Goal: Information Seeking & Learning: Learn about a topic

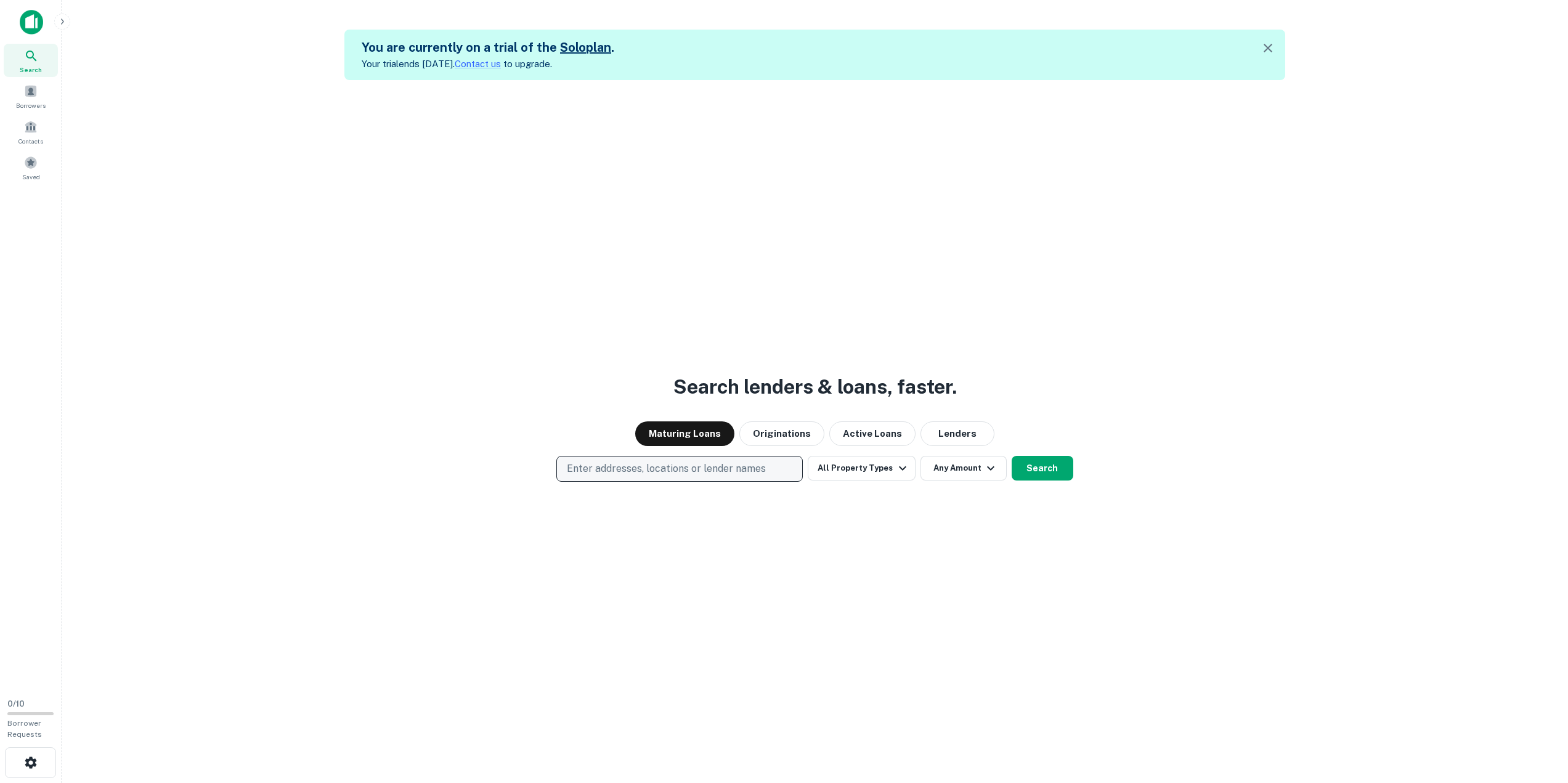
click at [668, 480] on button "Enter addresses, locations or lender names" at bounding box center [680, 469] width 247 height 26
type input "****"
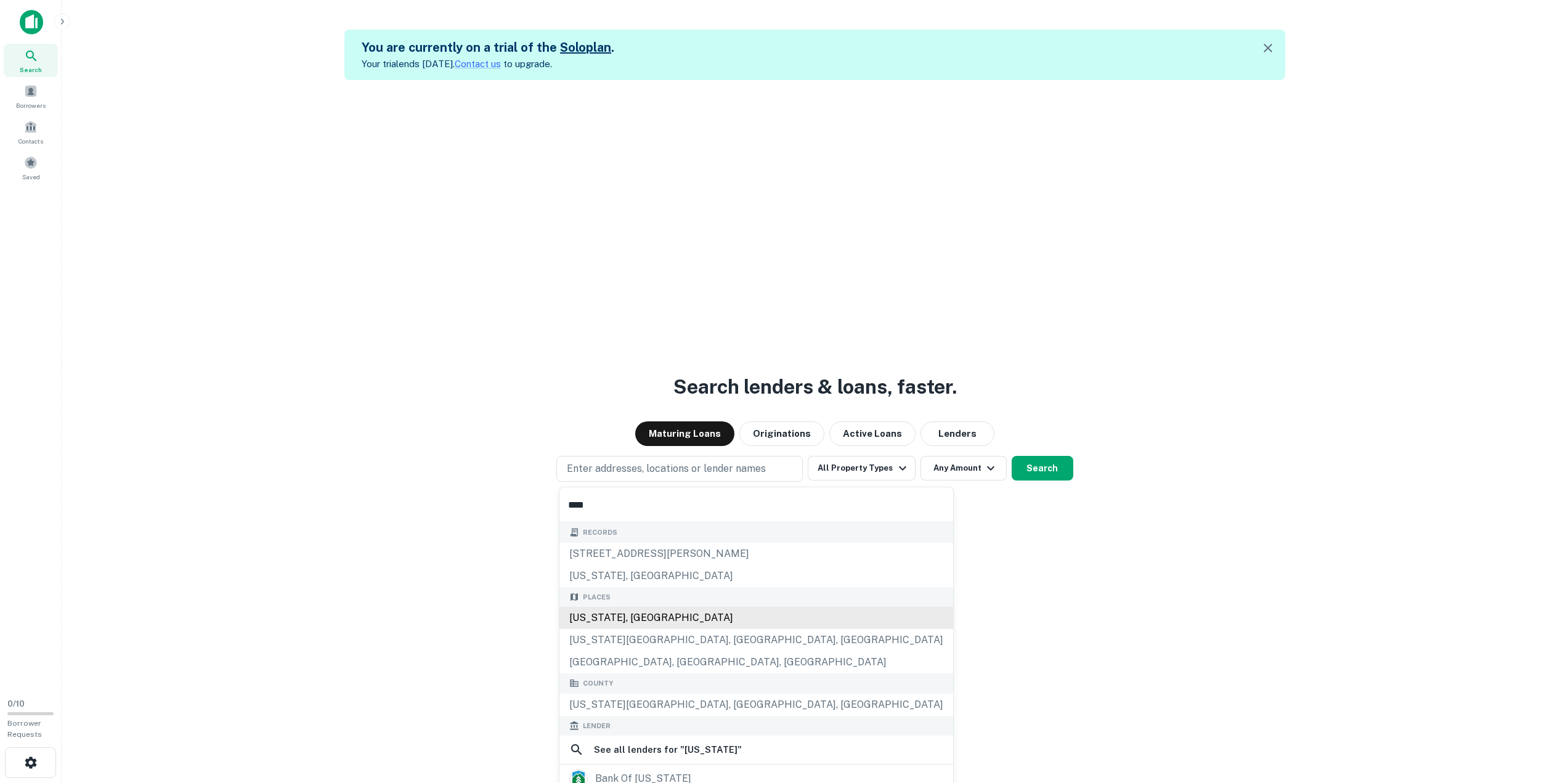
click at [651, 611] on div "[US_STATE], [GEOGRAPHIC_DATA]" at bounding box center [756, 618] width 394 height 22
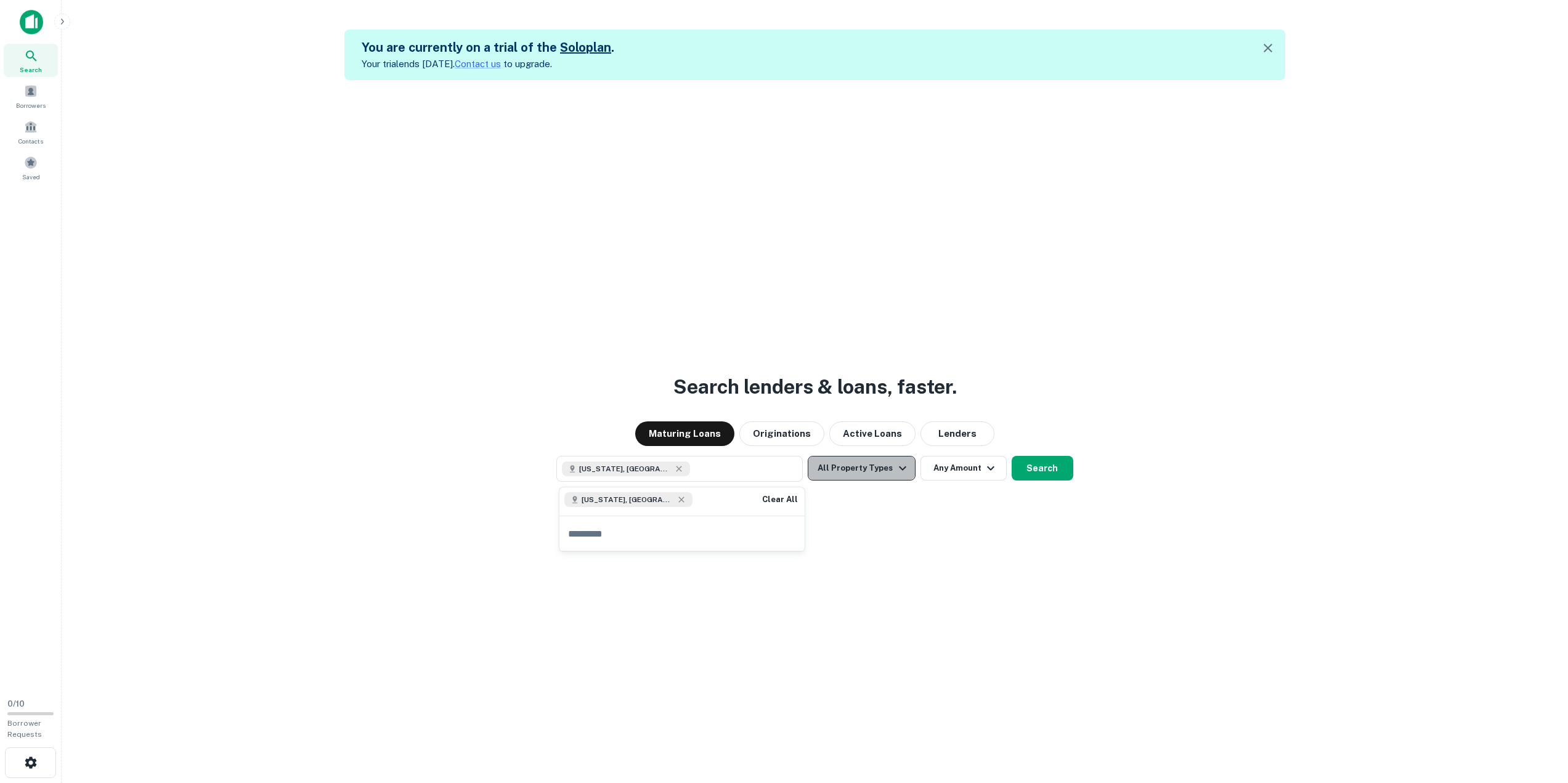
click at [899, 469] on icon "button" at bounding box center [903, 468] width 8 height 4
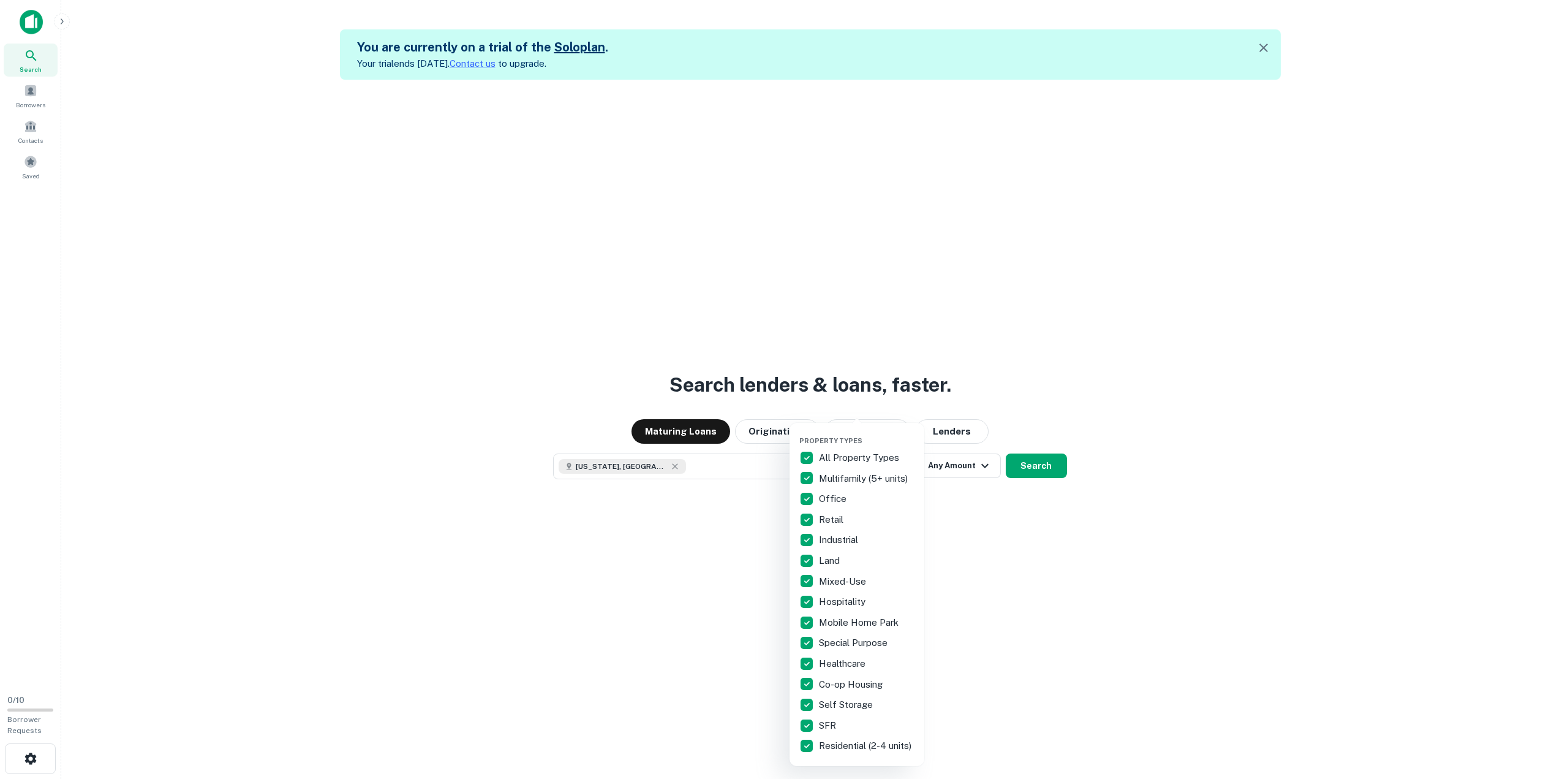
click at [827, 626] on p "Mobile Home Park" at bounding box center [859, 622] width 82 height 14
click at [825, 749] on p "Residential (2-4 units)" at bounding box center [866, 745] width 95 height 14
click at [1017, 466] on div at bounding box center [784, 390] width 1568 height 779
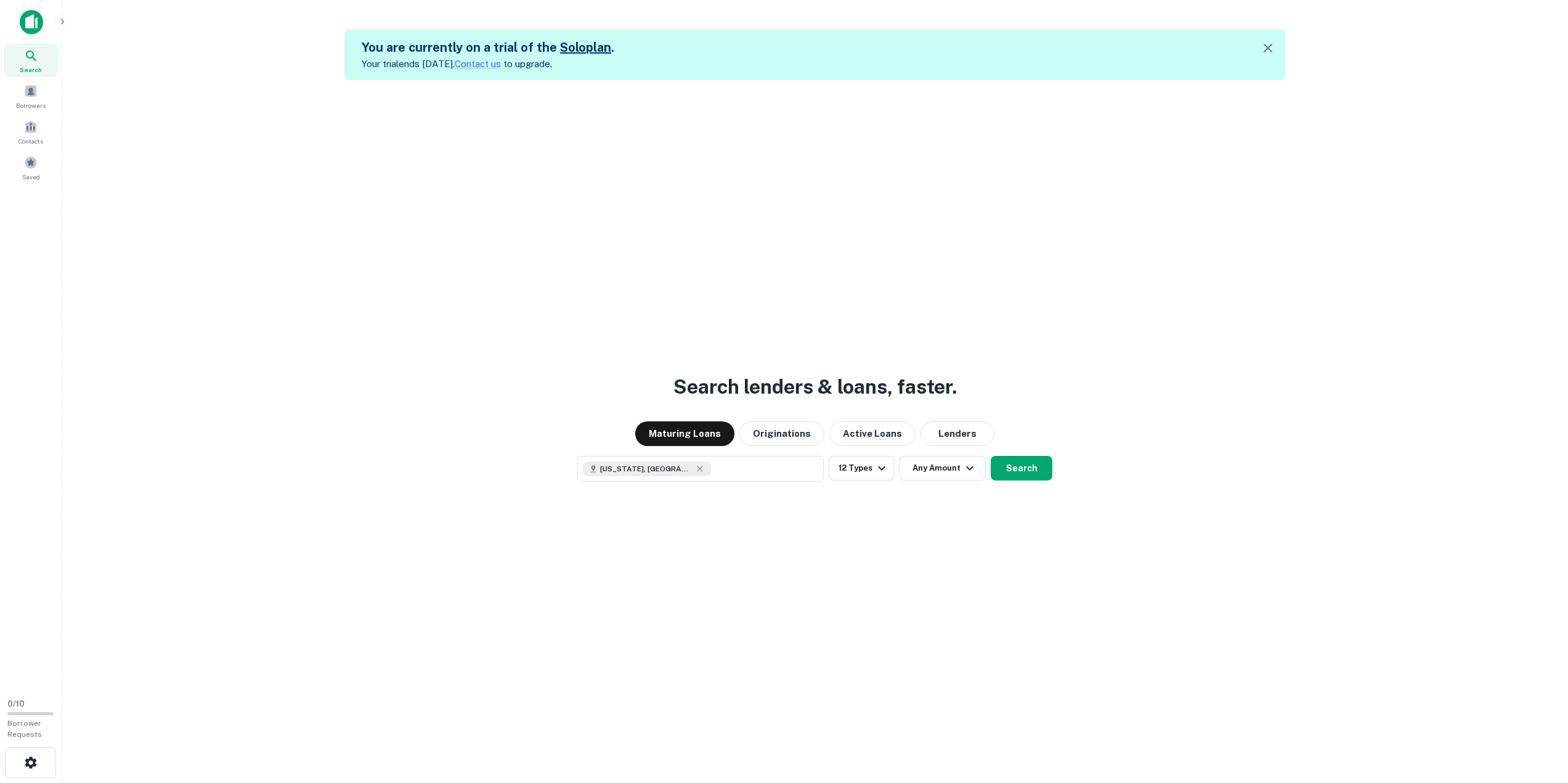
click at [1023, 469] on button "Search" at bounding box center [1021, 468] width 62 height 25
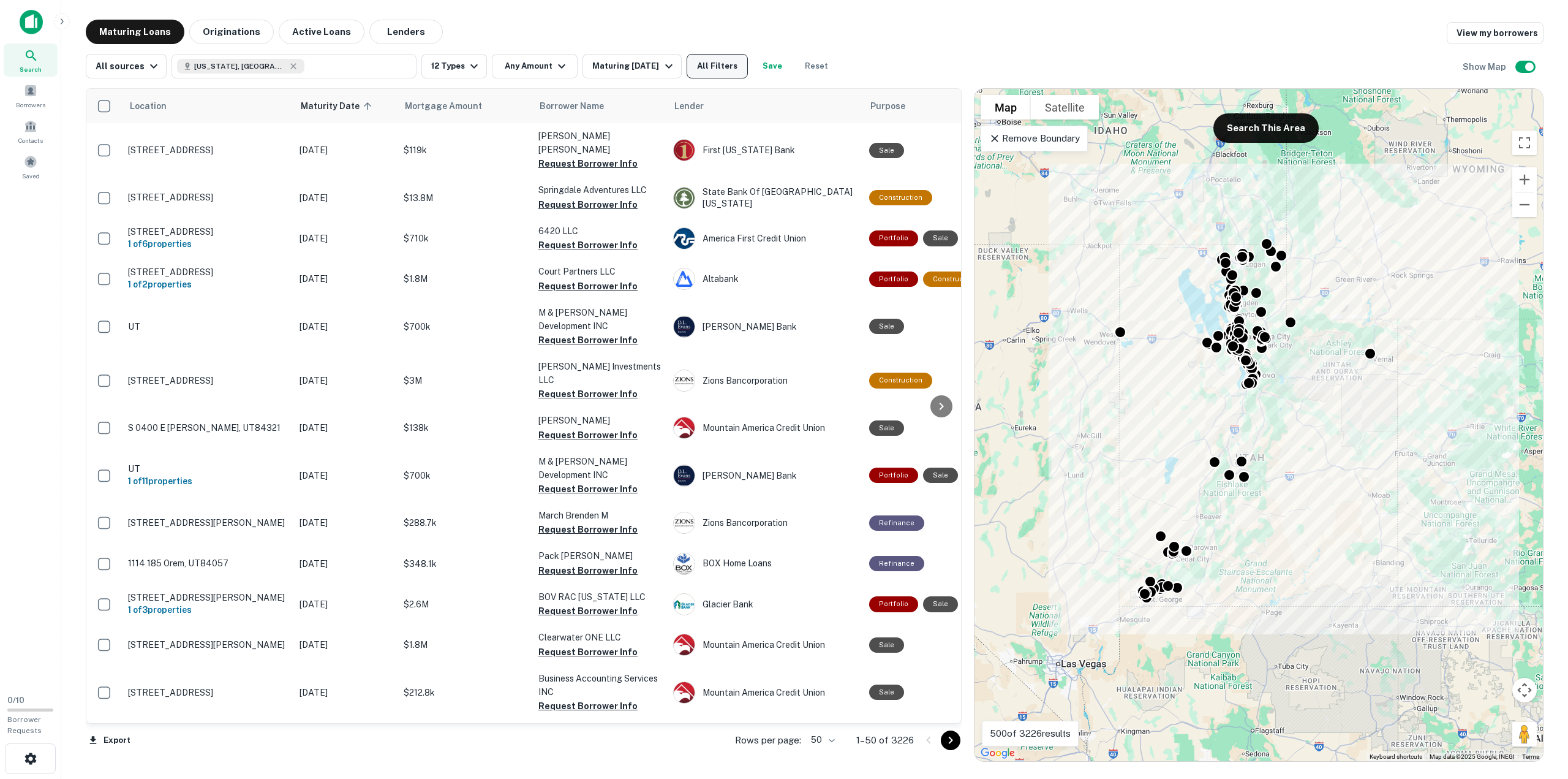
click at [725, 68] on button "All Filters" at bounding box center [717, 66] width 62 height 24
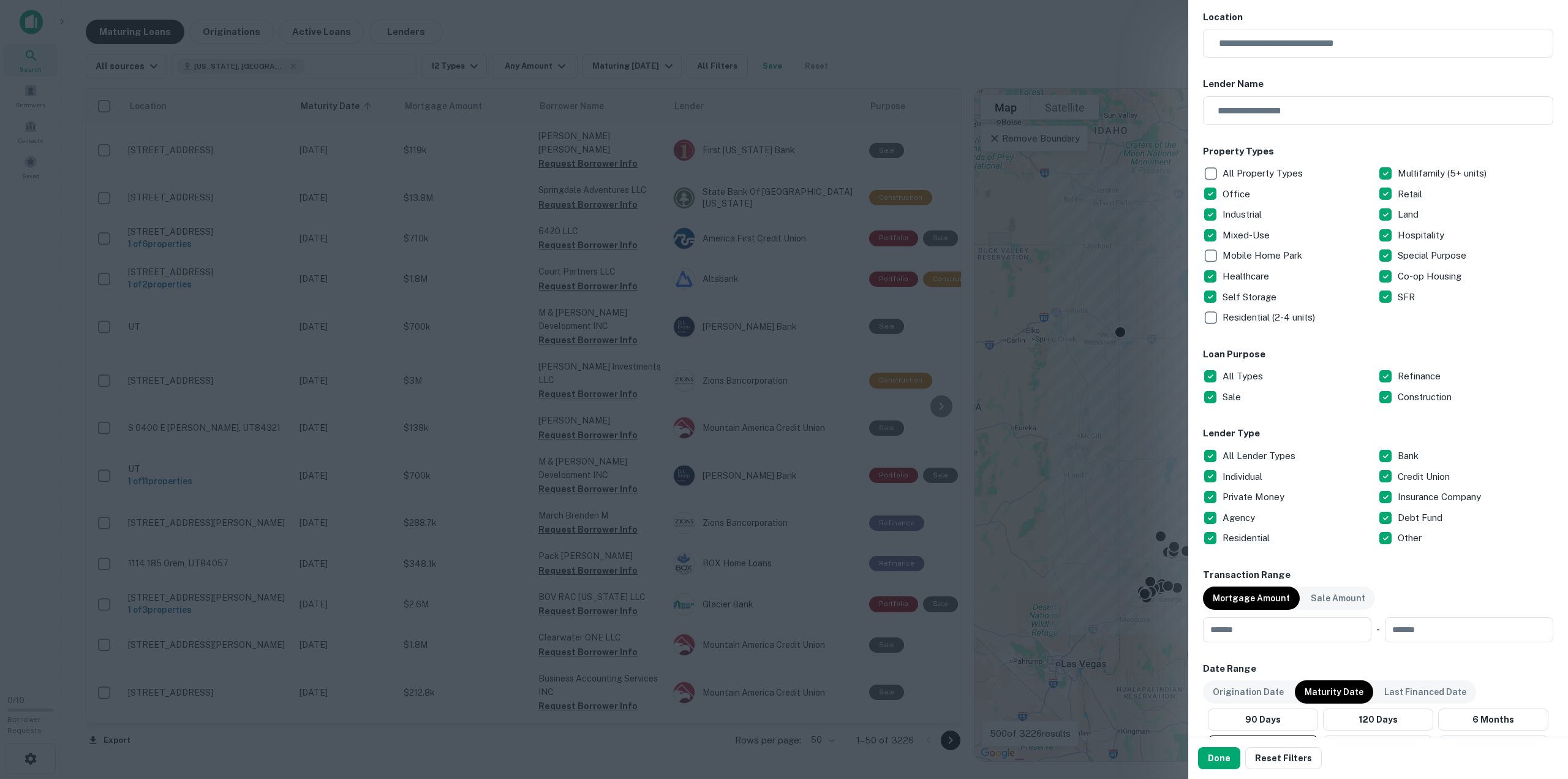
scroll to position [245, 0]
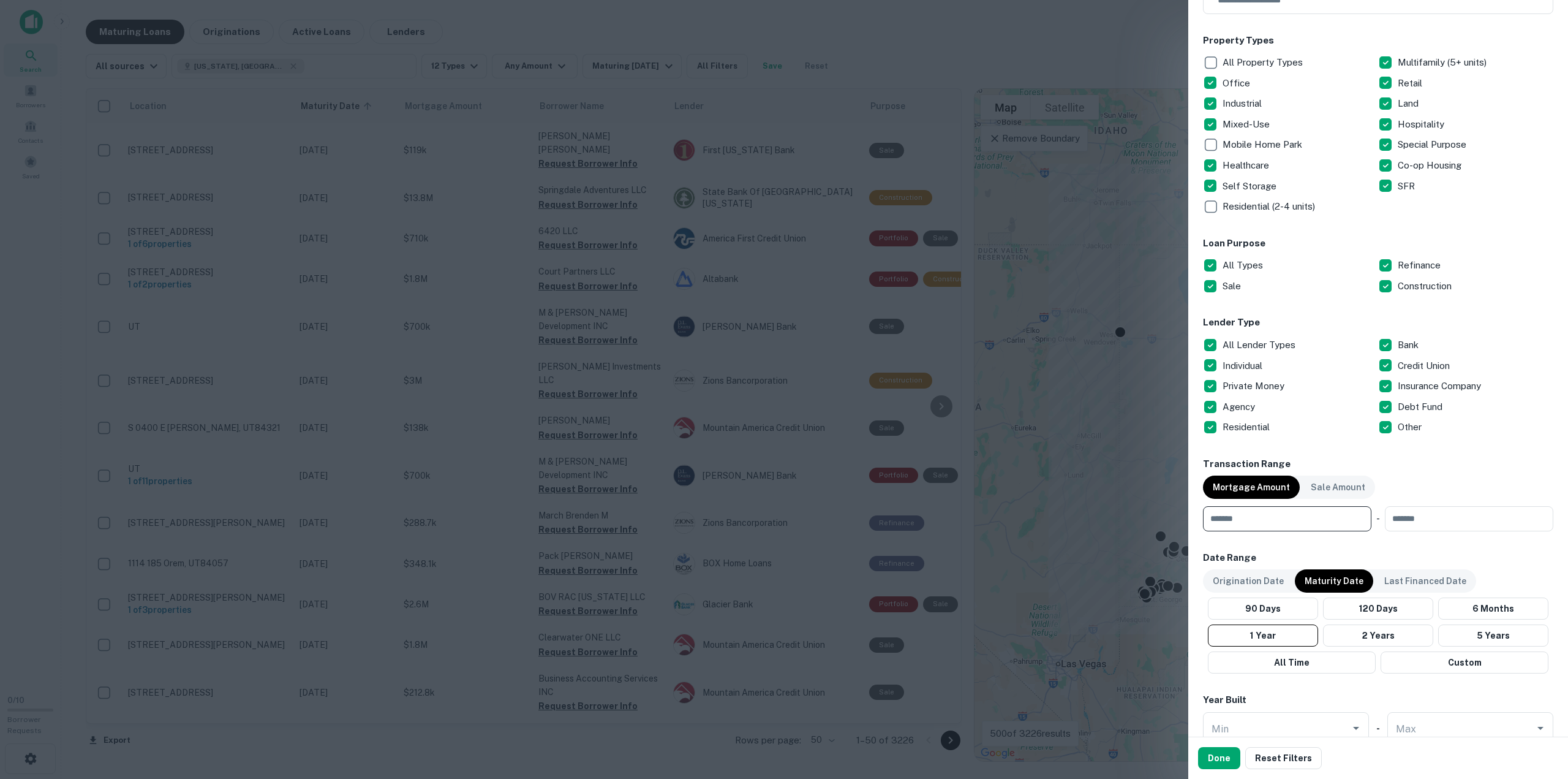
click at [1277, 518] on input "number" at bounding box center [1283, 518] width 160 height 24
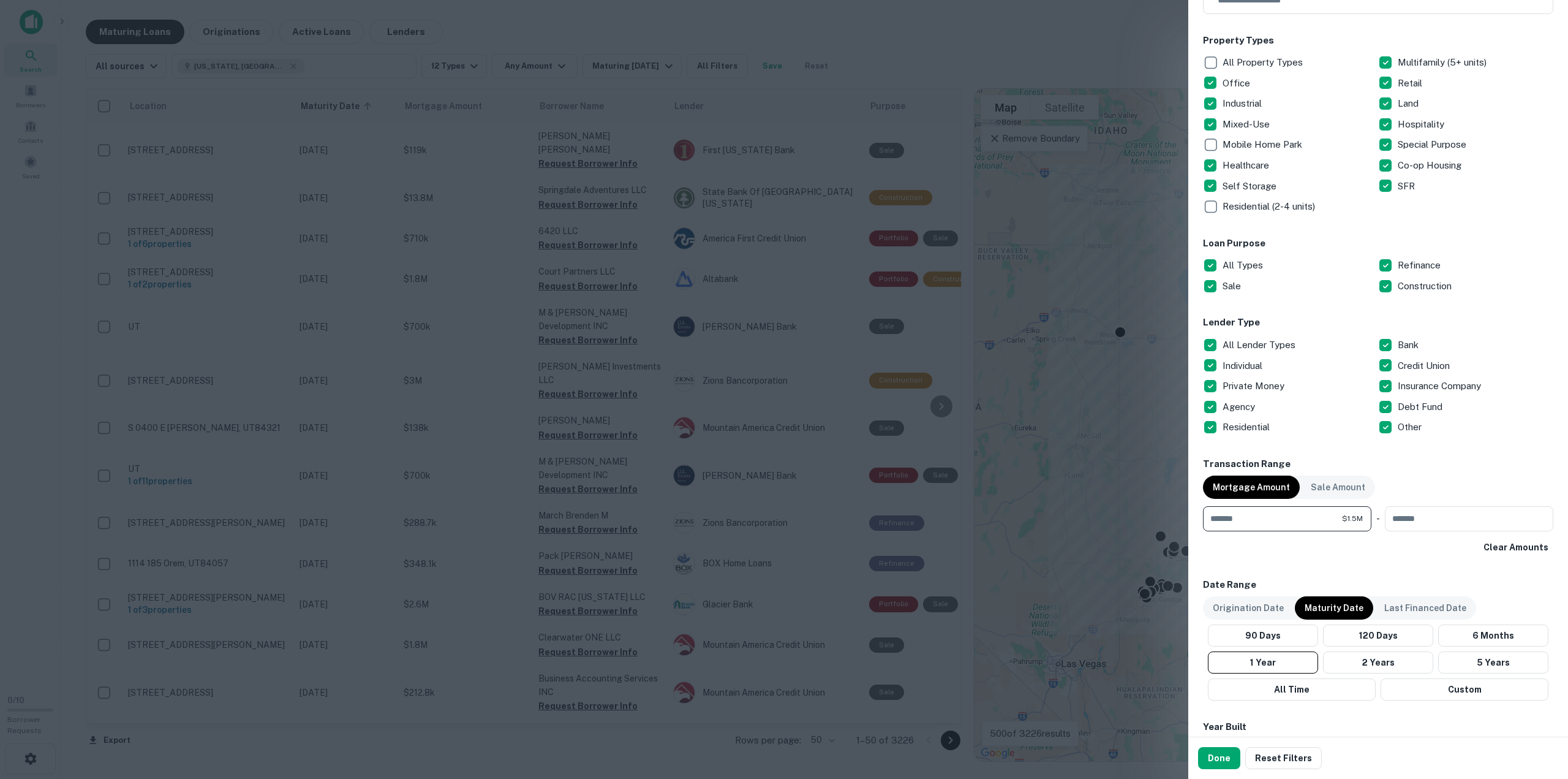
type input "*******"
click at [1295, 554] on div "Clear Amounts" at bounding box center [1378, 547] width 351 height 22
click at [1306, 641] on button "90 Days" at bounding box center [1263, 636] width 110 height 22
click at [1296, 635] on button "90 Days" at bounding box center [1263, 636] width 110 height 22
click at [1364, 639] on button "120 Days" at bounding box center [1378, 636] width 110 height 22
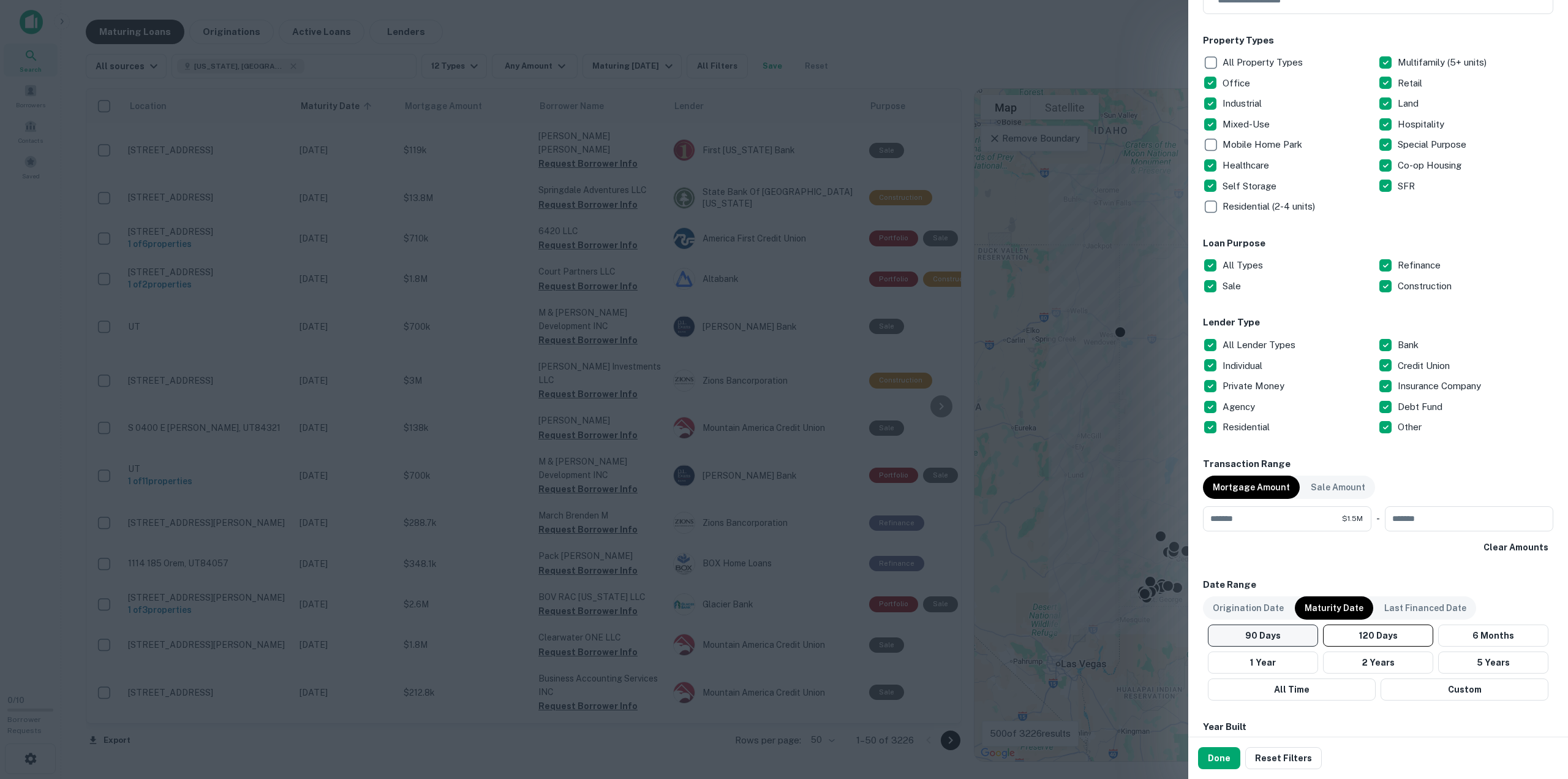
click at [1292, 637] on button "90 Days" at bounding box center [1263, 636] width 110 height 22
click at [1363, 639] on button "120 Days" at bounding box center [1378, 636] width 110 height 22
click at [1276, 650] on div "90 Days 120 Days 6 Months 1 Year 2 Years 5 Years All Time Custom" at bounding box center [1378, 663] width 351 height 76
click at [1276, 646] on button "90 Days" at bounding box center [1263, 636] width 110 height 22
click at [1373, 632] on button "120 Days" at bounding box center [1378, 636] width 110 height 22
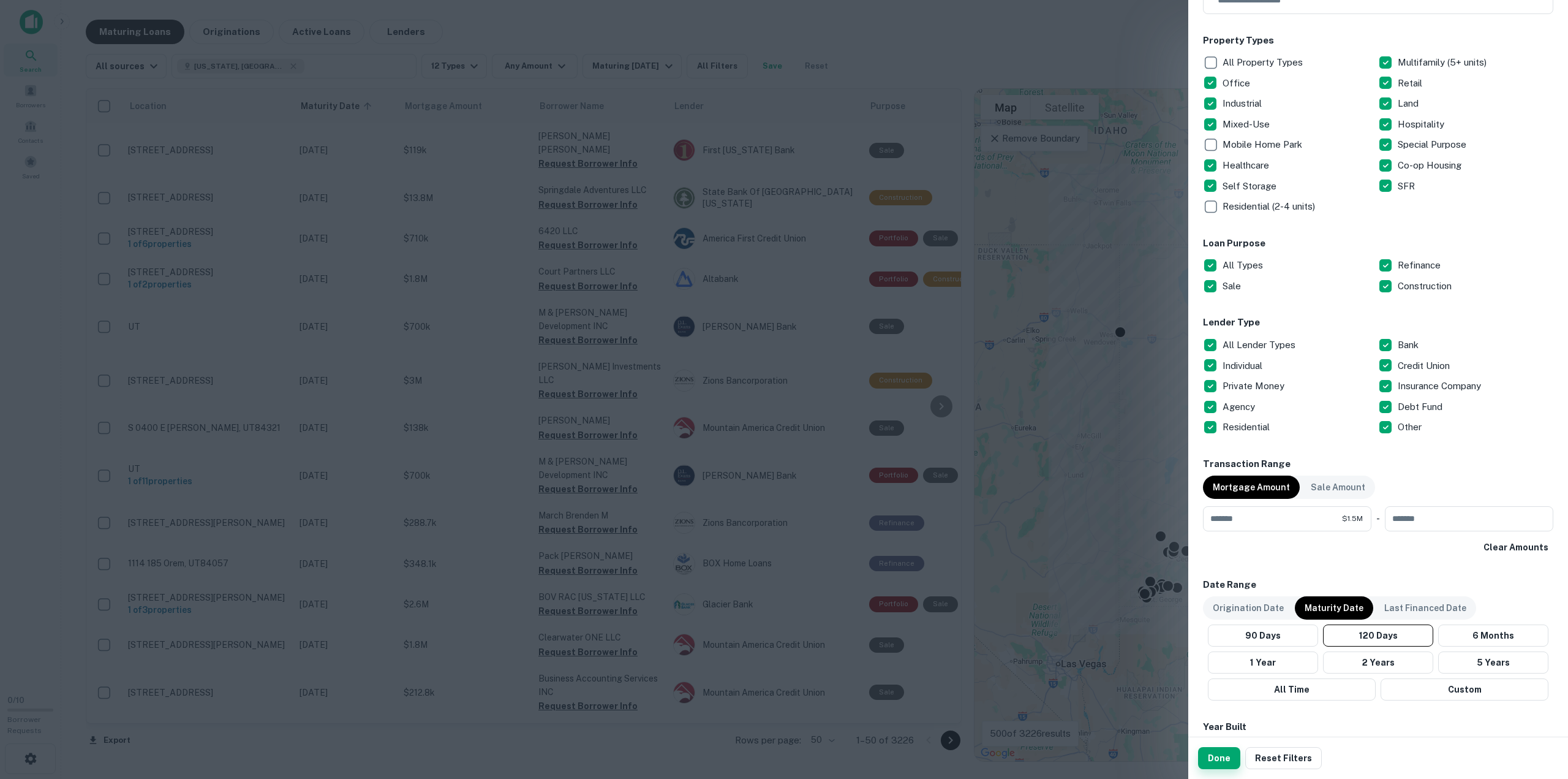
click at [1228, 759] on button "Done" at bounding box center [1219, 758] width 42 height 22
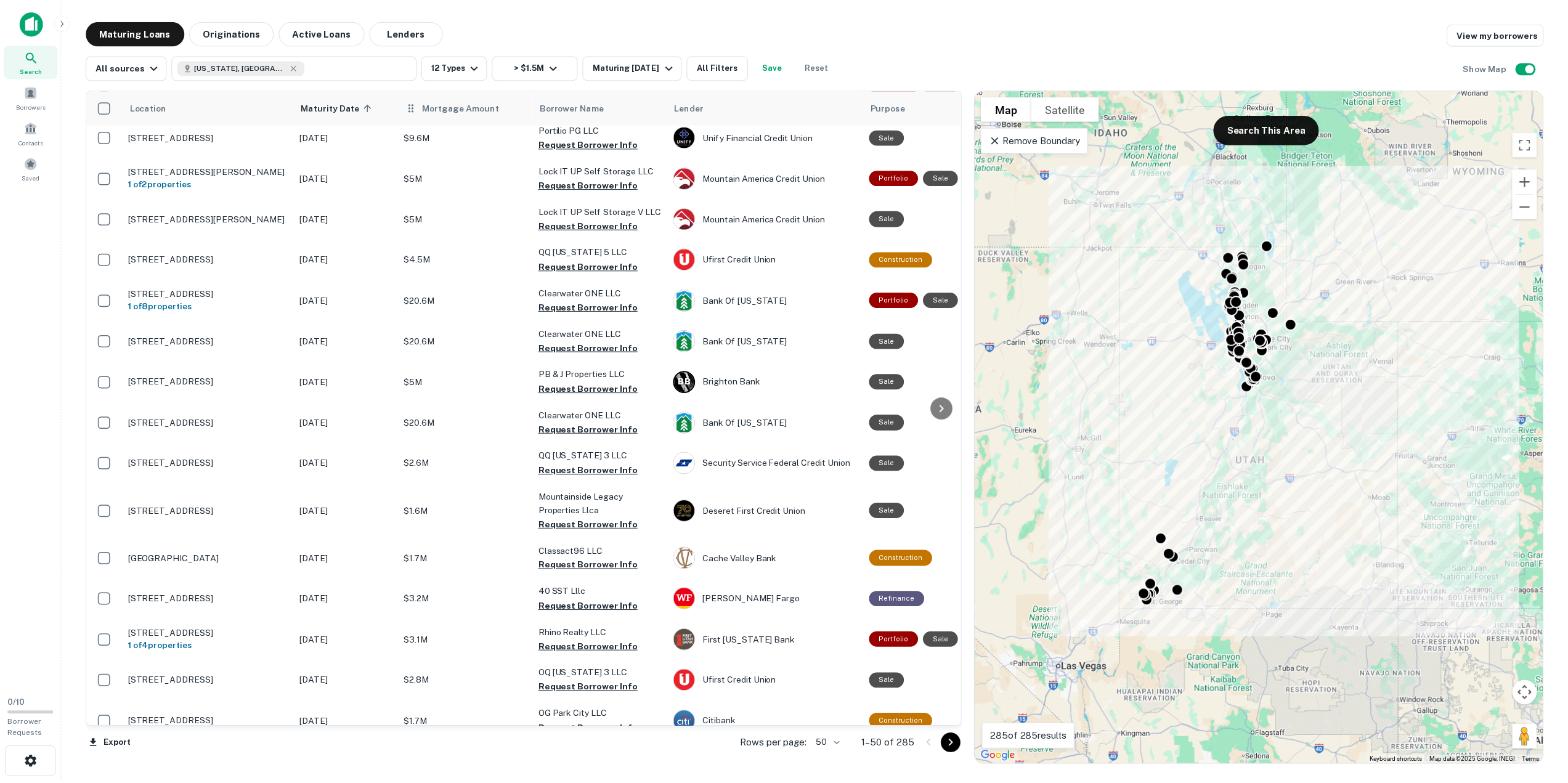
scroll to position [431, 0]
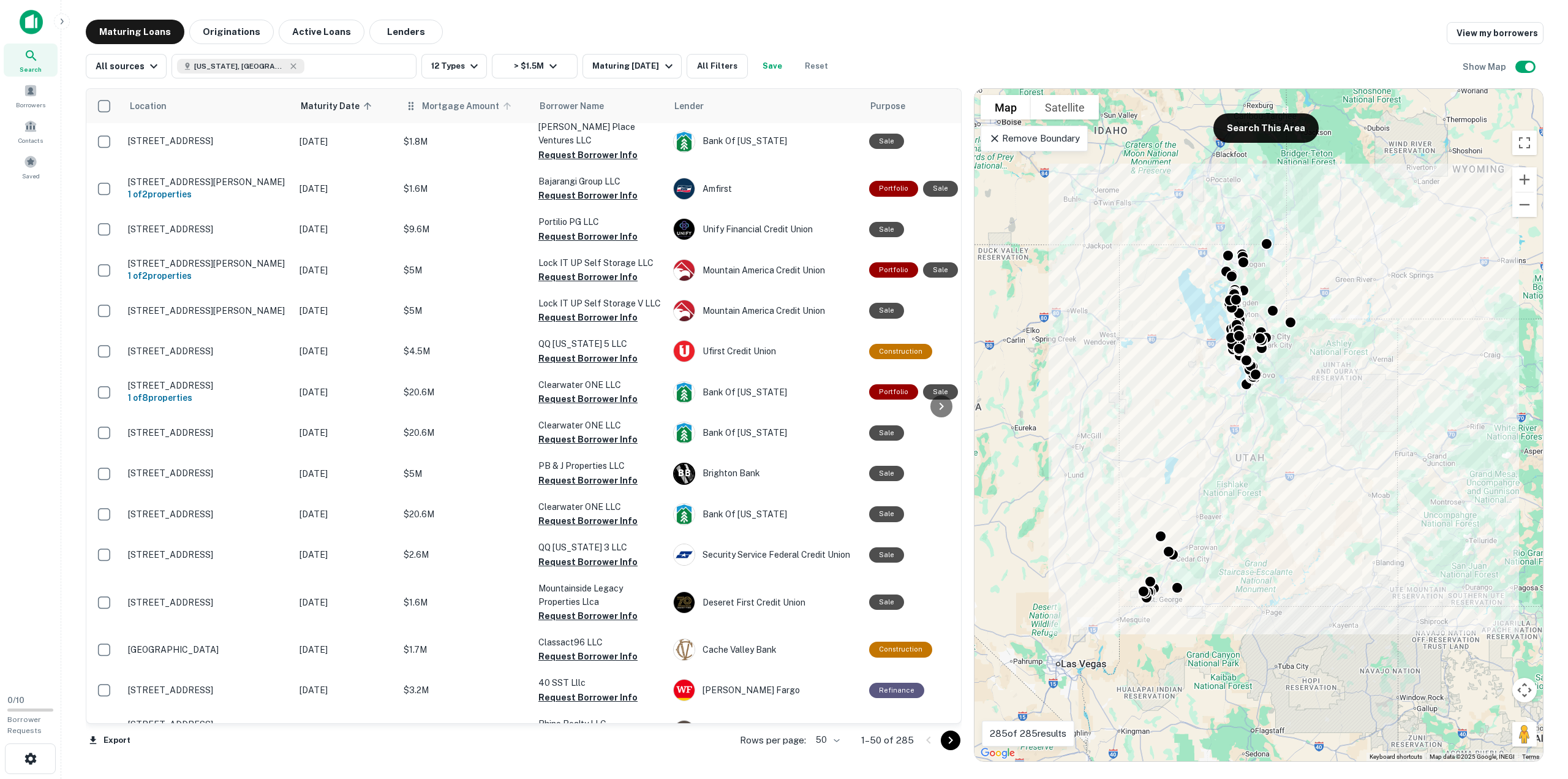
click at [471, 112] on span "Mortgage Amount" at bounding box center [468, 105] width 94 height 14
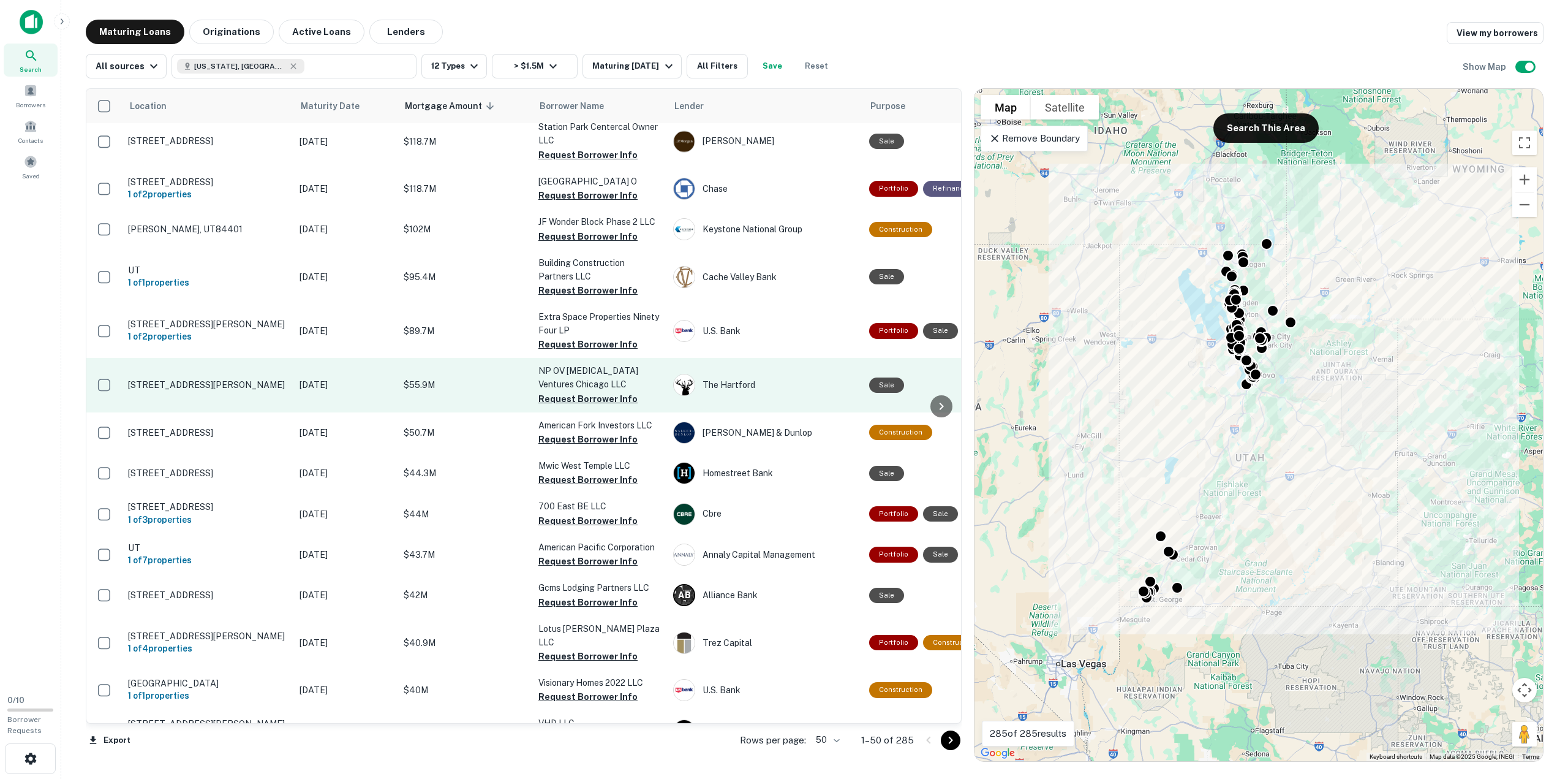
click at [405, 379] on p "$55.9M" at bounding box center [464, 385] width 122 height 13
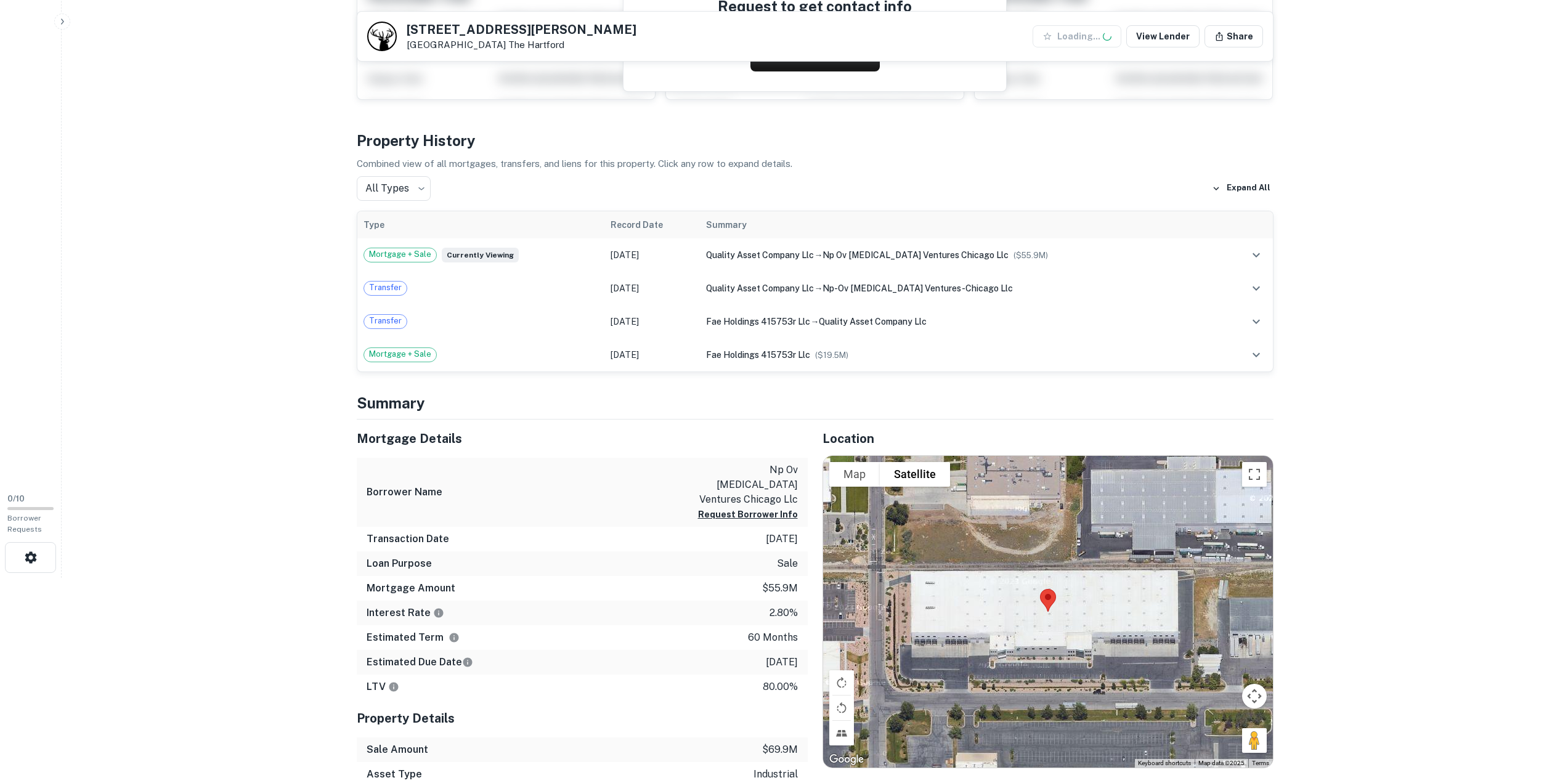
scroll to position [431, 0]
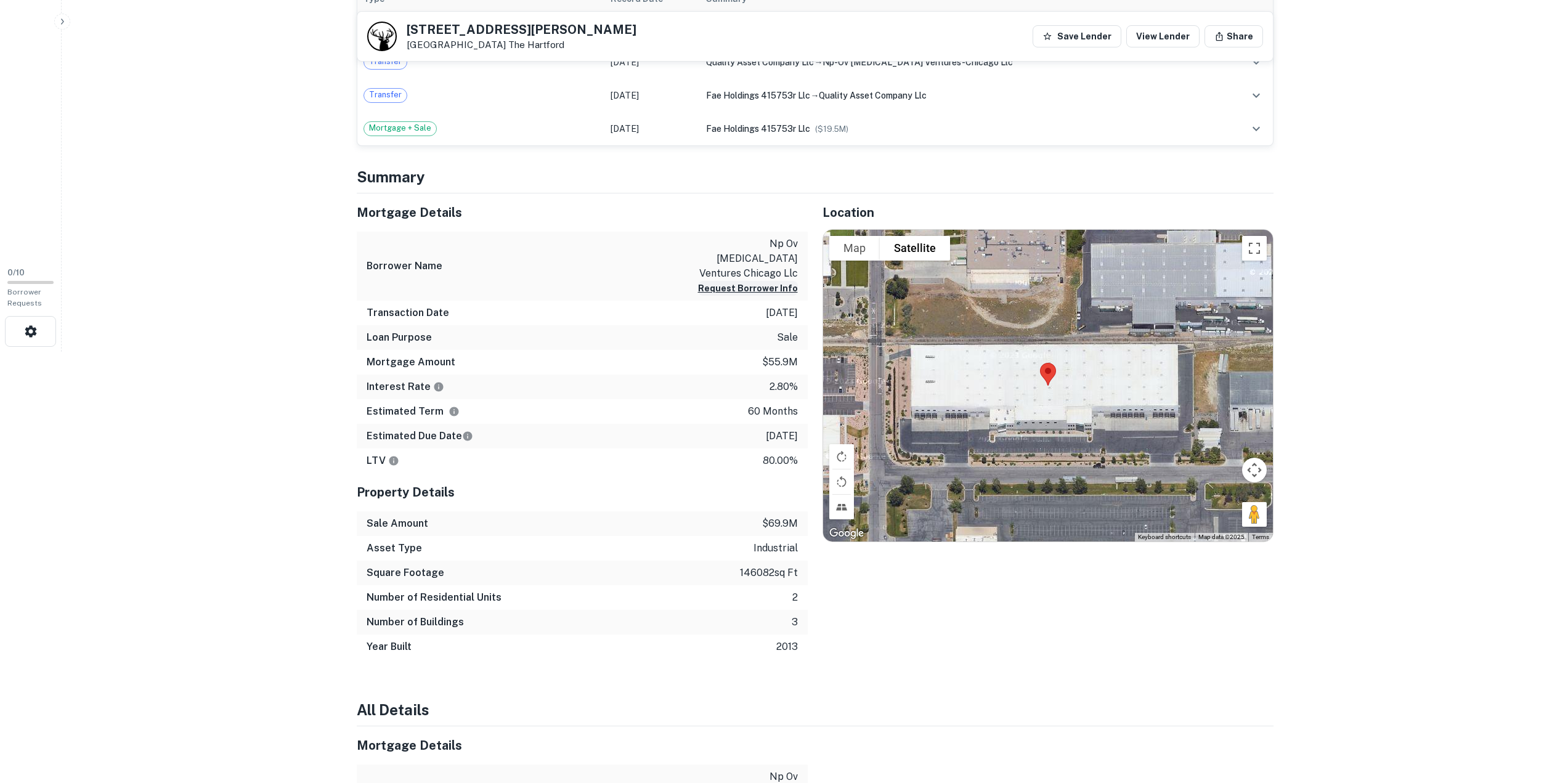
click at [761, 281] on button "Request Borrower Info" at bounding box center [748, 288] width 100 height 14
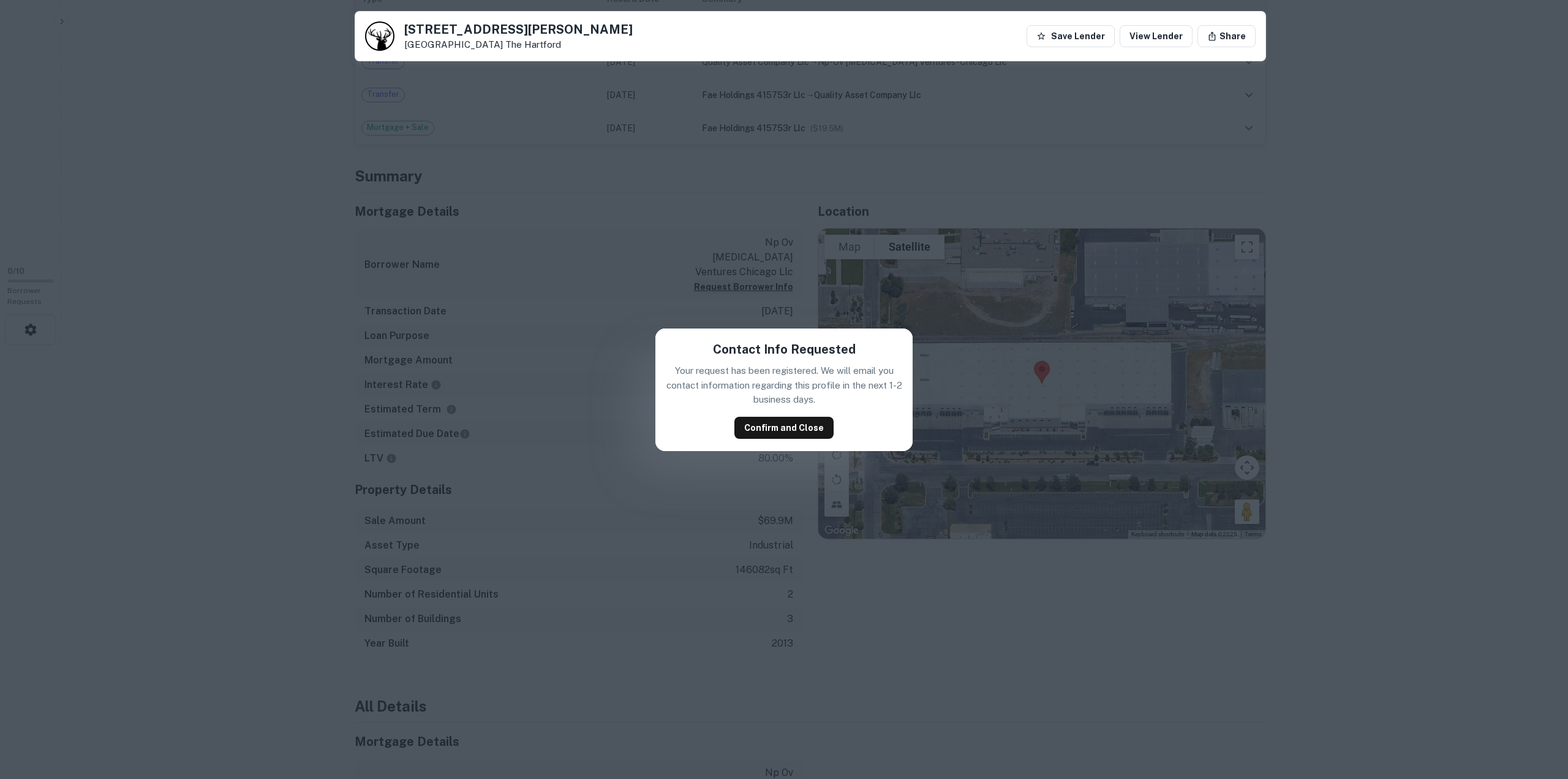
click at [757, 274] on div "Contact Info Requested Your request has been registered. We will email you cont…" at bounding box center [784, 390] width 1568 height 779
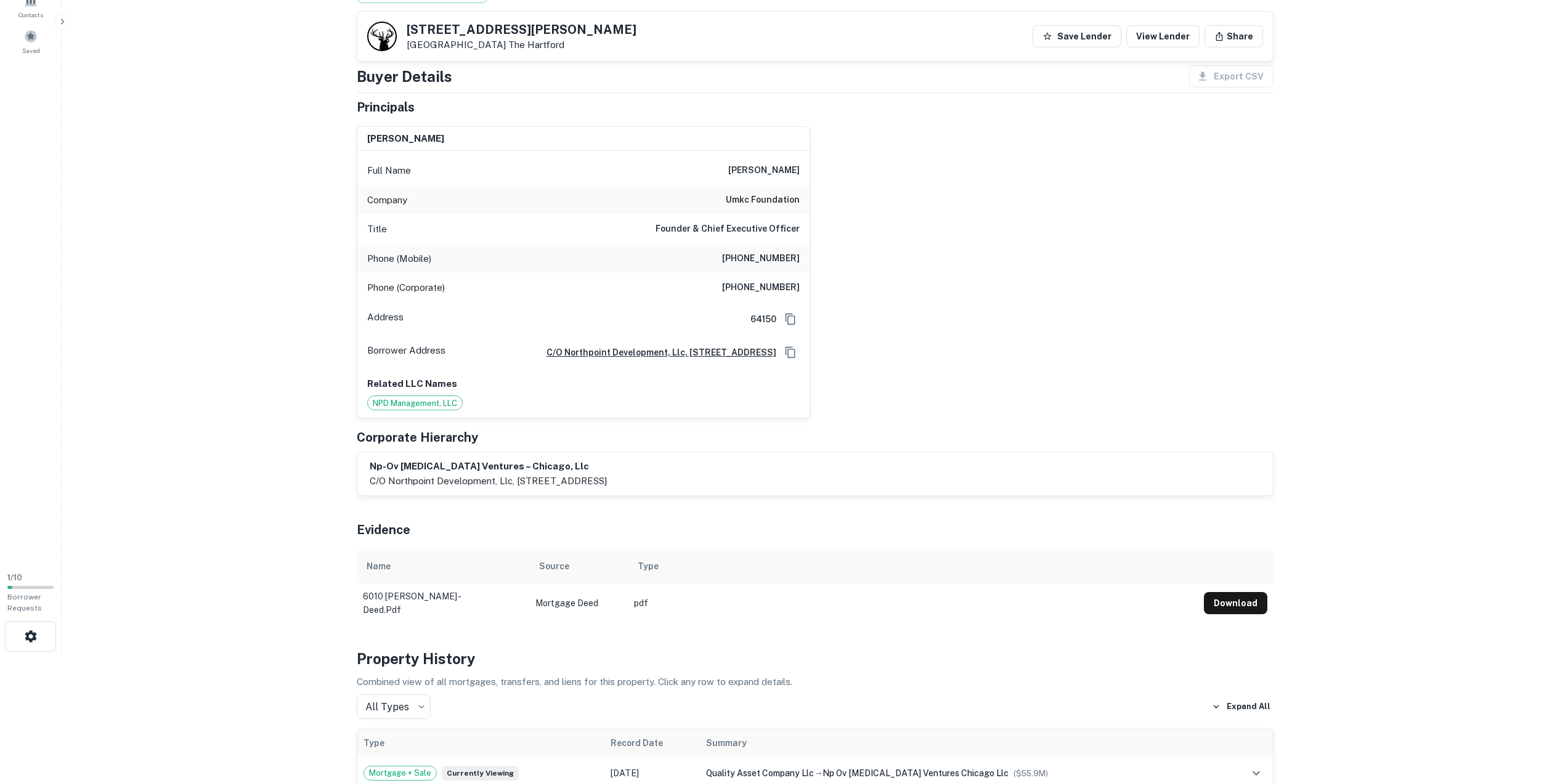
scroll to position [123, 0]
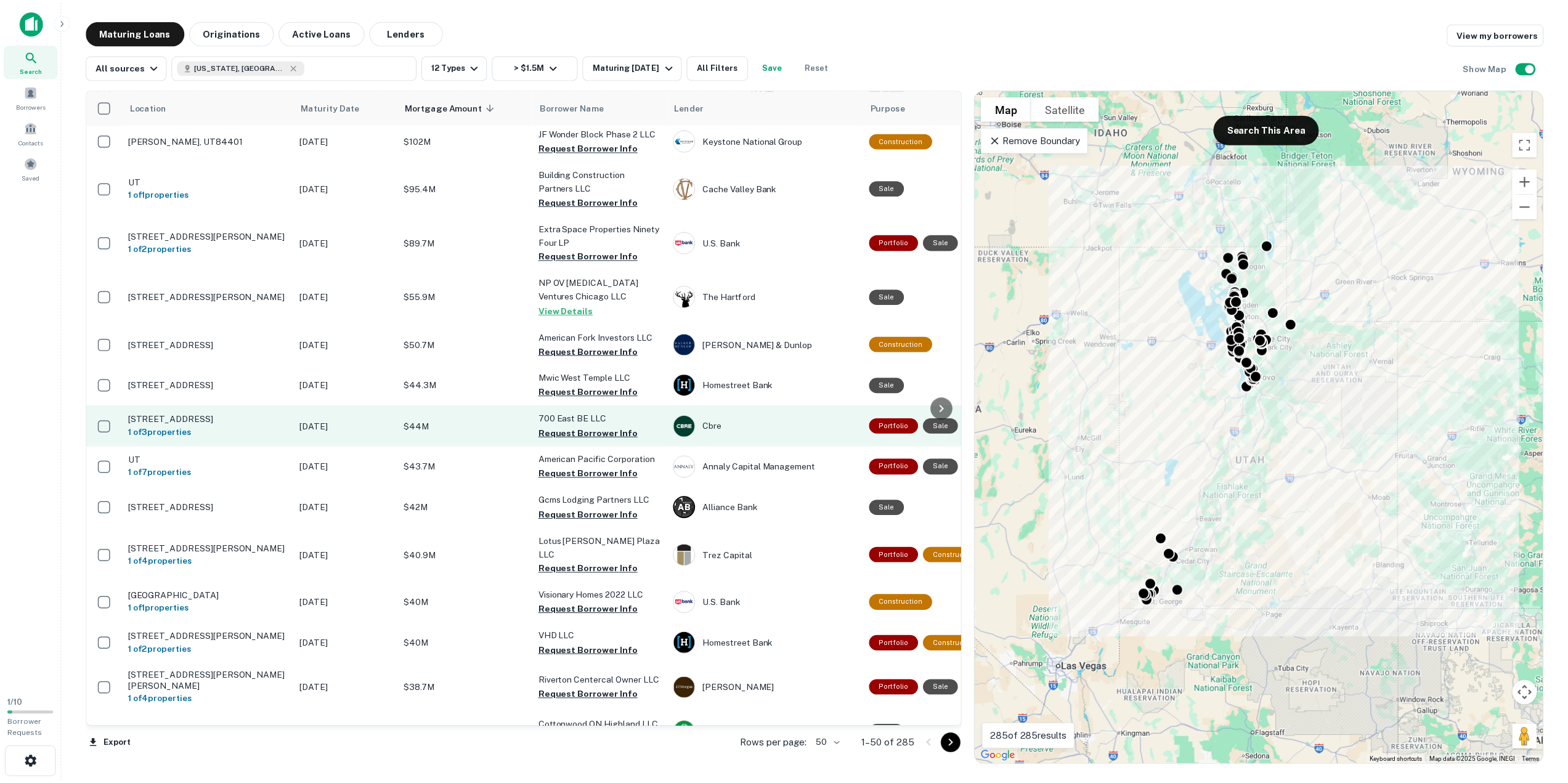
scroll to position [554, 0]
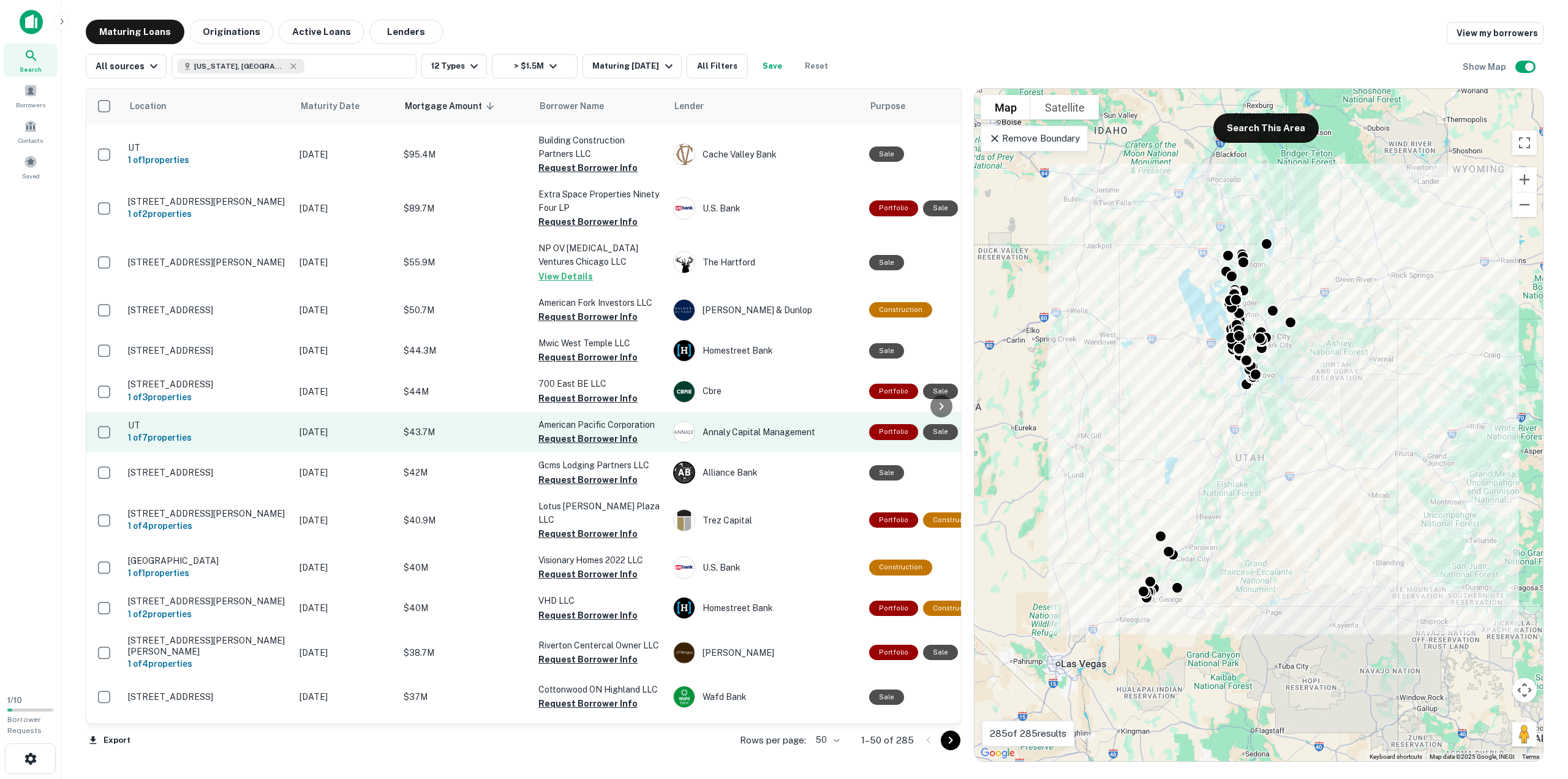
click at [331, 426] on p "Oct 29, 2025" at bounding box center [345, 432] width 92 height 13
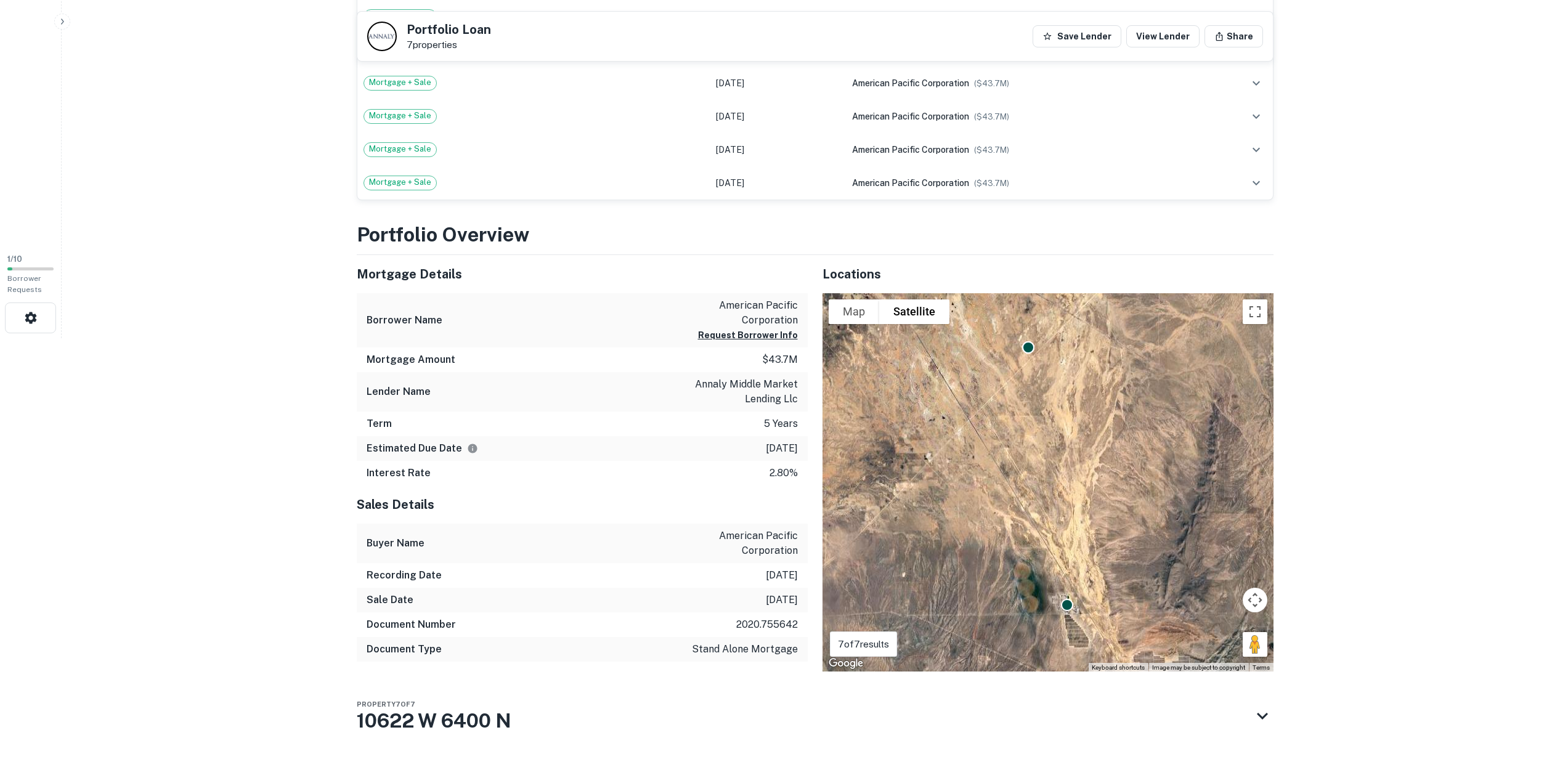
scroll to position [462, 0]
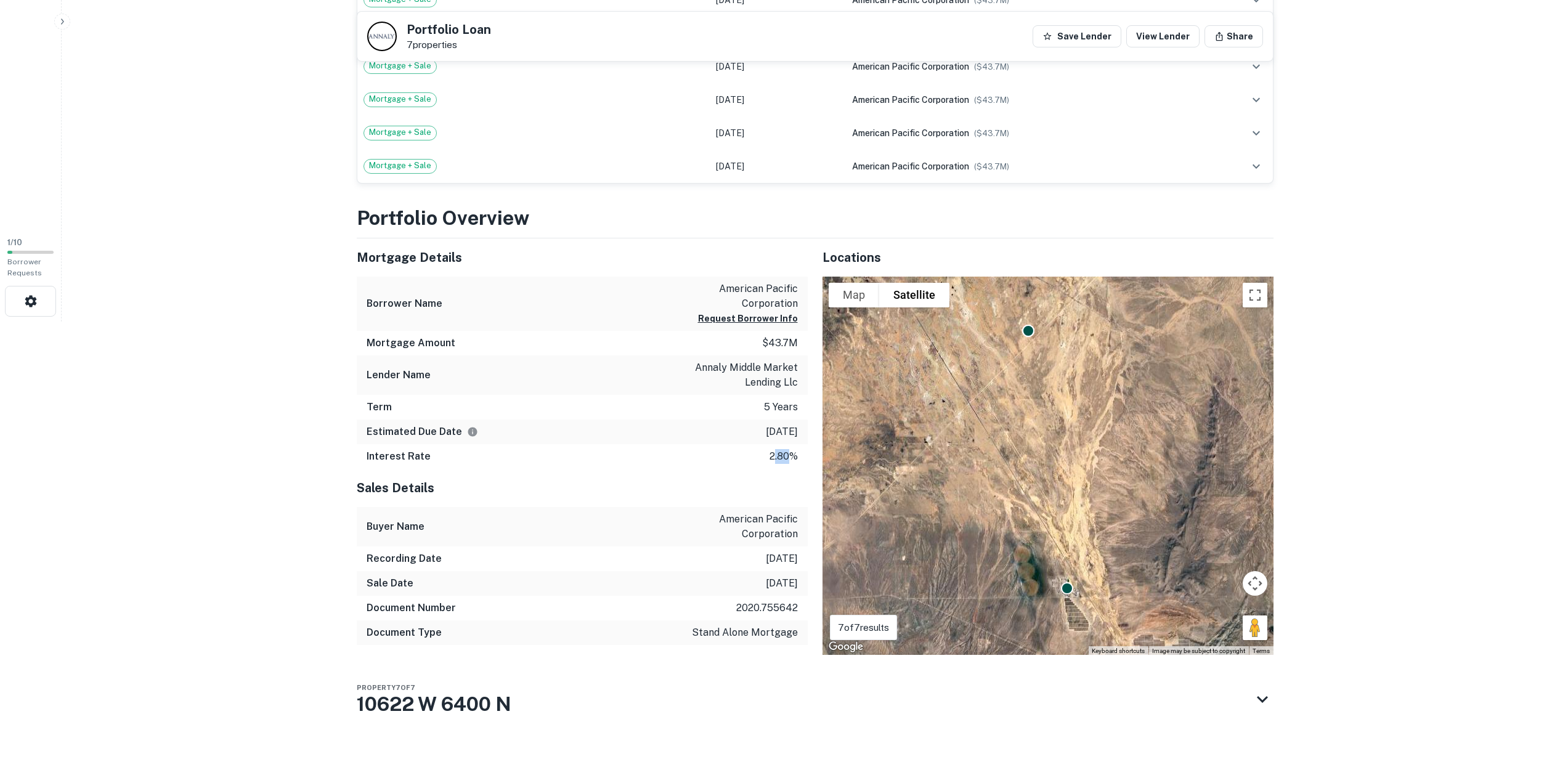
drag, startPoint x: 771, startPoint y: 459, endPoint x: 789, endPoint y: 459, distance: 18.0
click at [789, 459] on p "2.80%" at bounding box center [783, 456] width 28 height 14
click at [517, 703] on div "Property 7 of 7 10622 W 6400 N" at bounding box center [804, 699] width 895 height 49
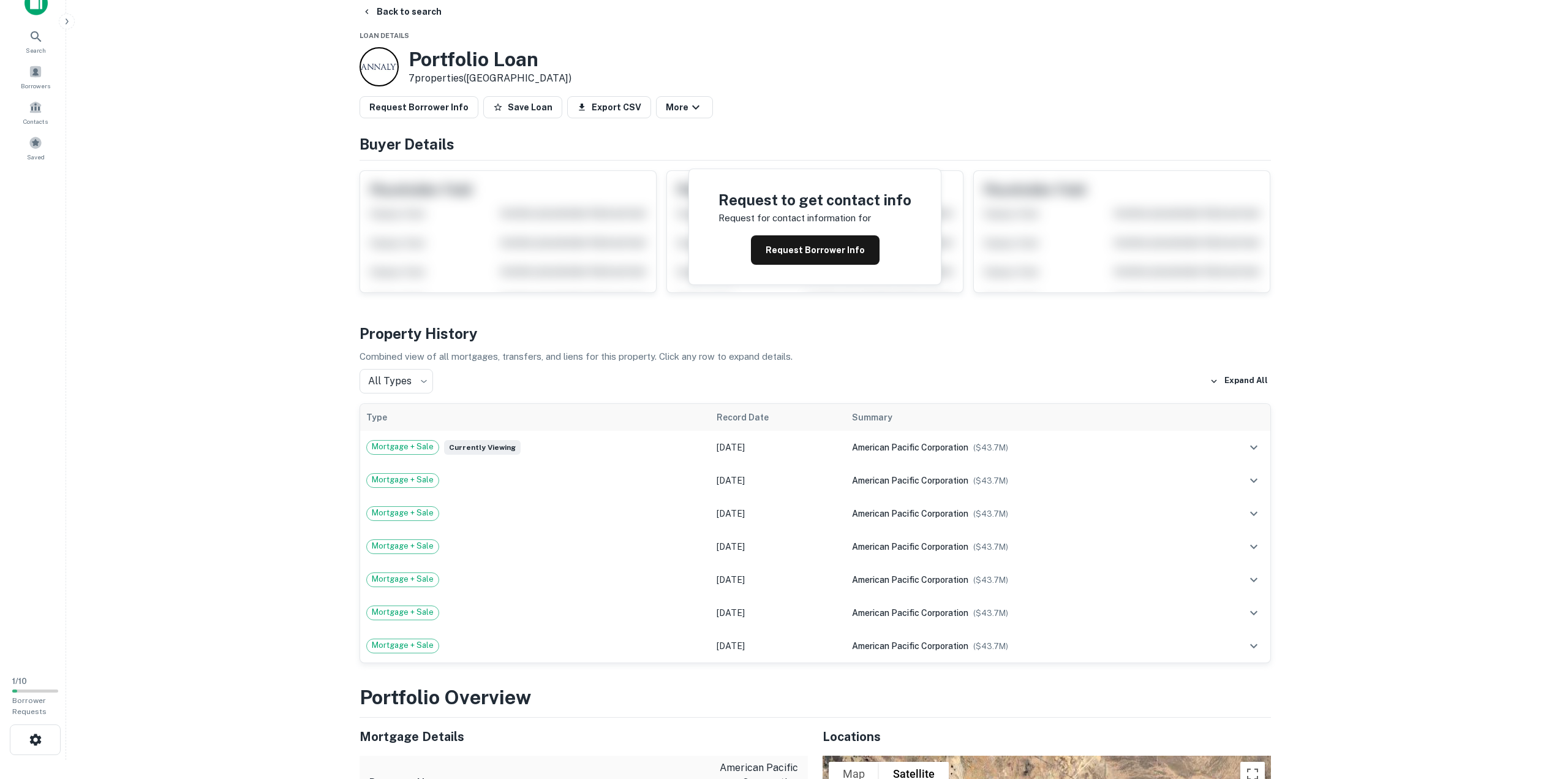
scroll to position [0, 0]
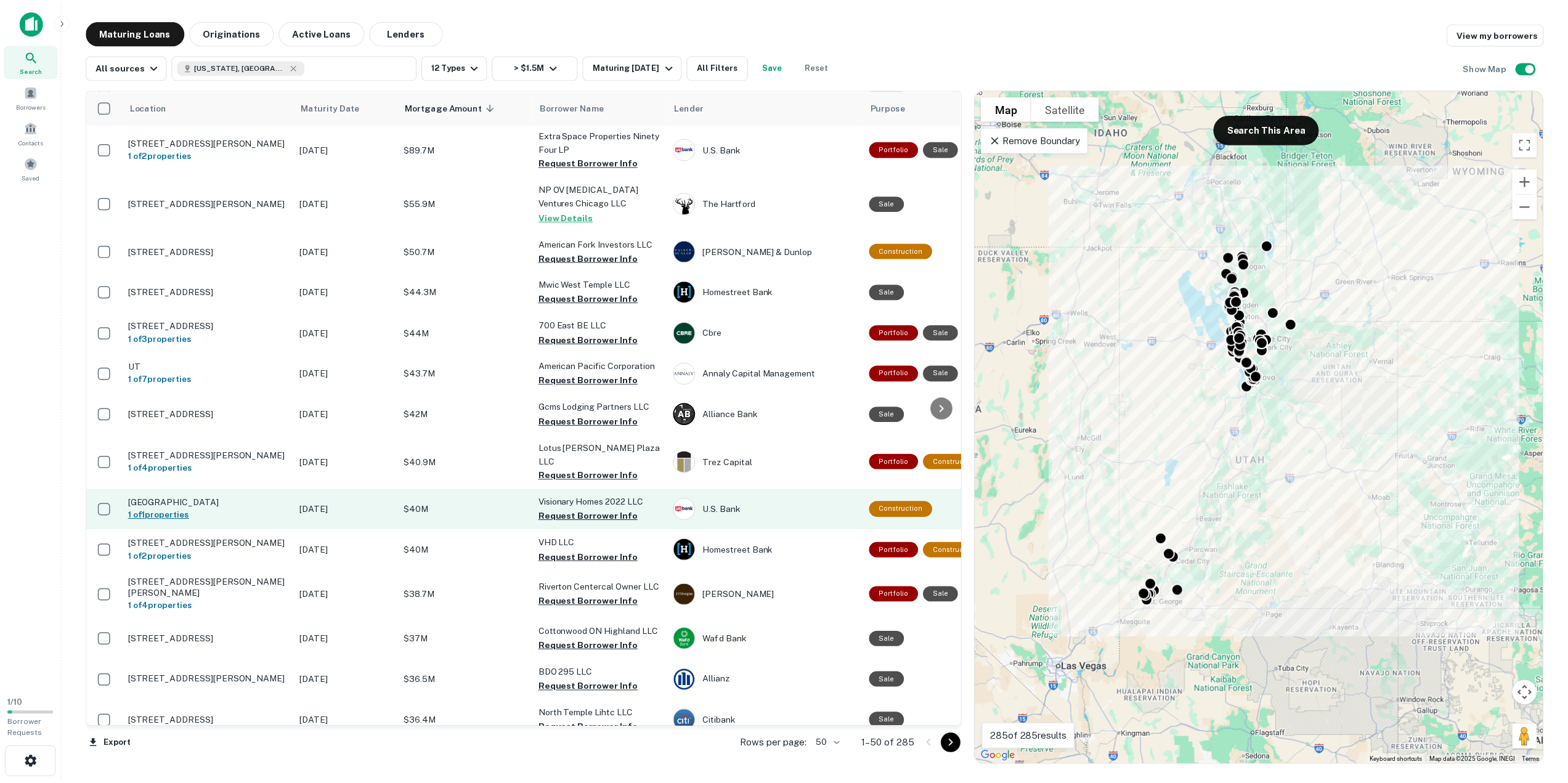
scroll to position [616, 0]
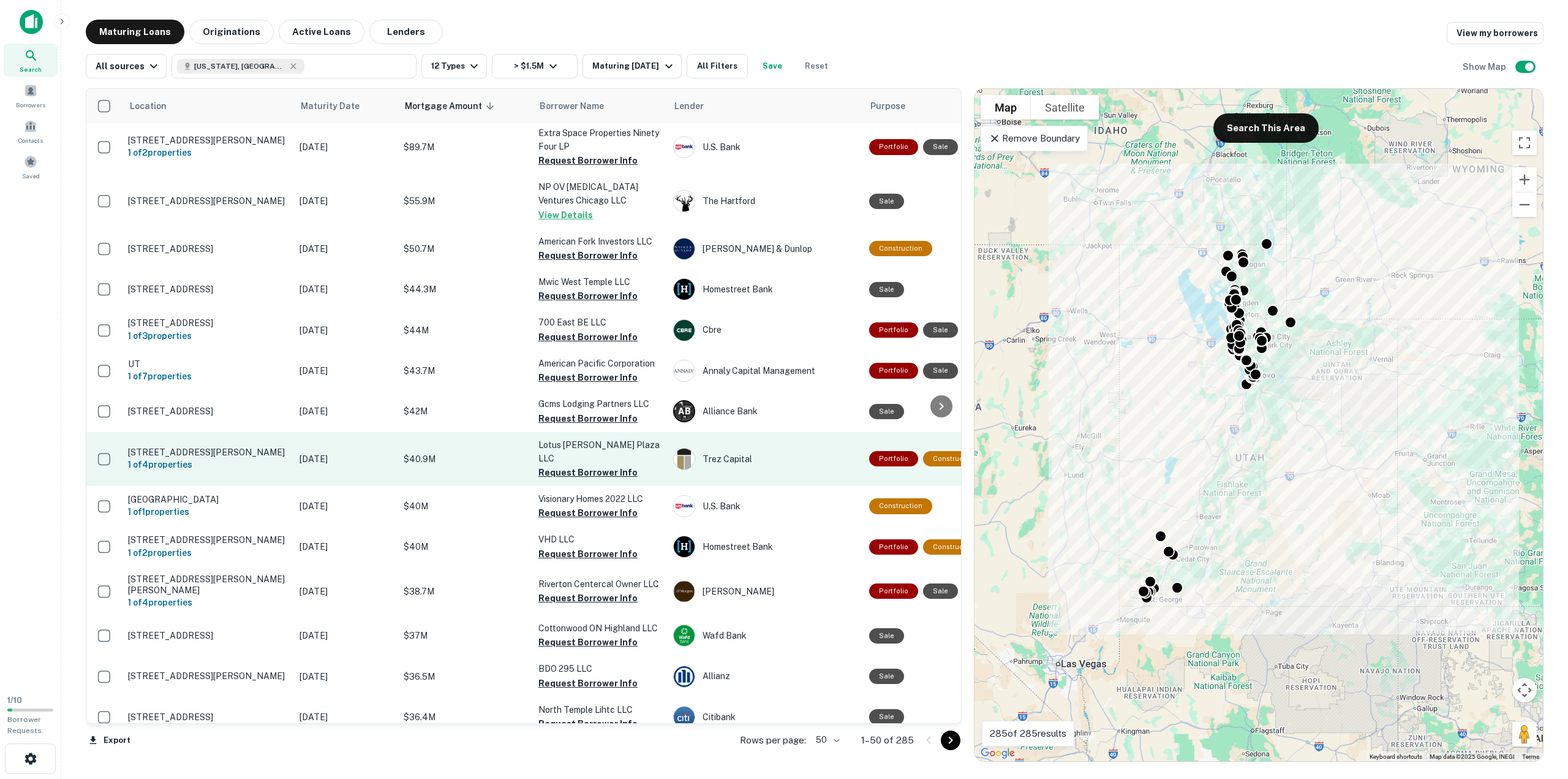
click at [356, 432] on td "Dec 22, 2025" at bounding box center [345, 459] width 104 height 54
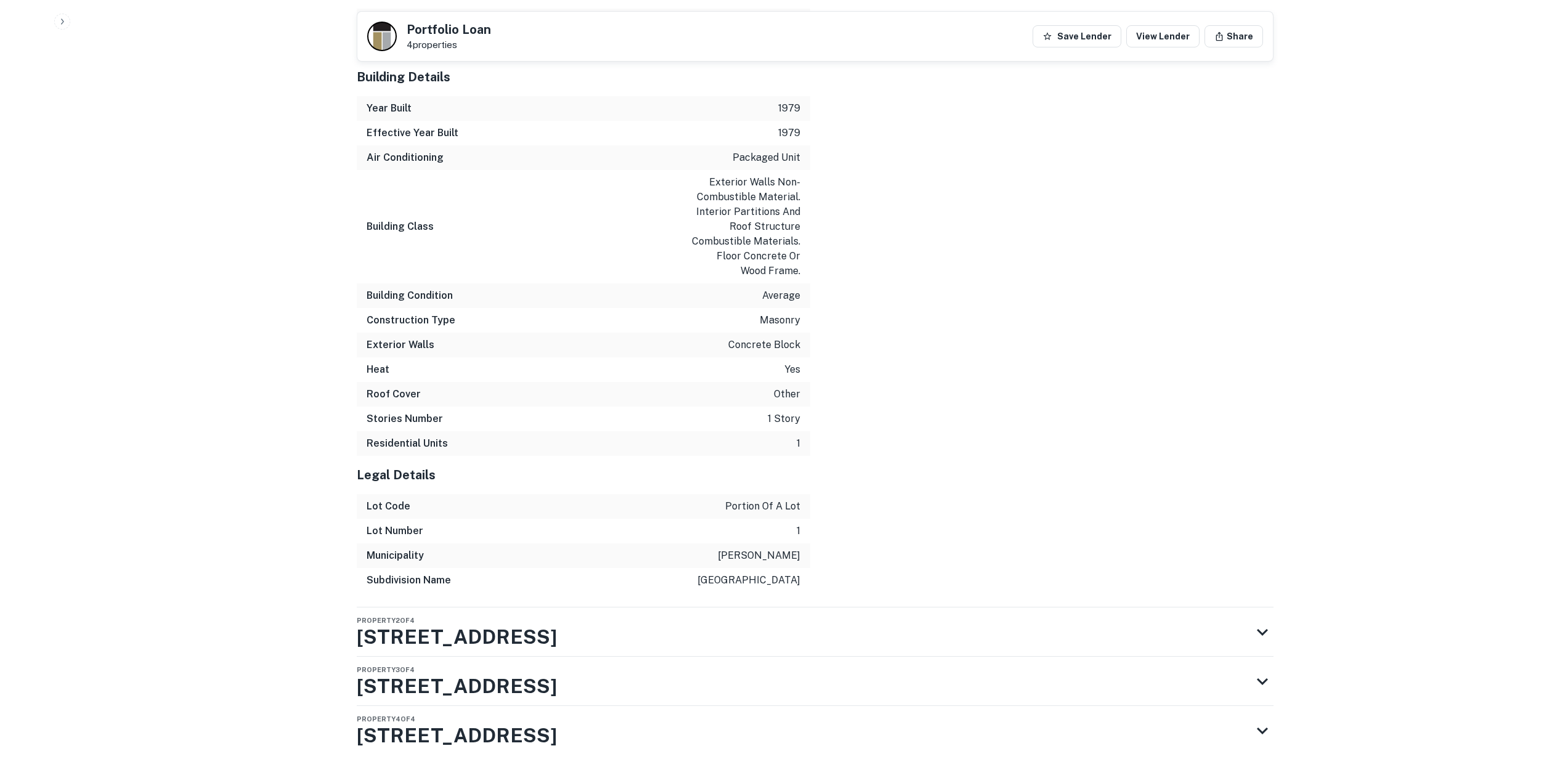
scroll to position [1591, 0]
click at [443, 620] on h3 "2251 Grant Ave" at bounding box center [457, 635] width 200 height 30
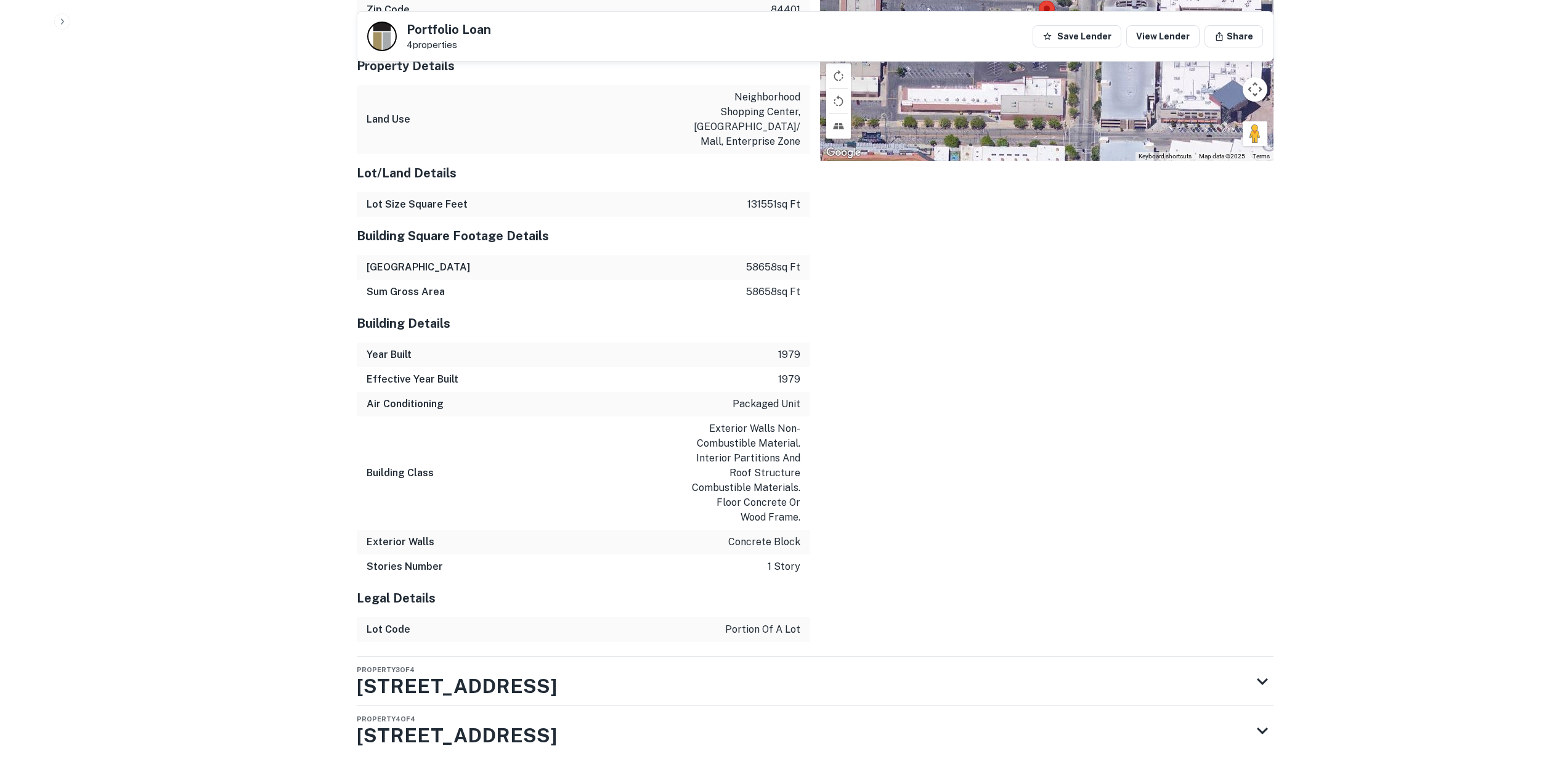
scroll to position [2401, 0]
click at [475, 669] on h3 "2263 Grant Ave" at bounding box center [457, 684] width 200 height 30
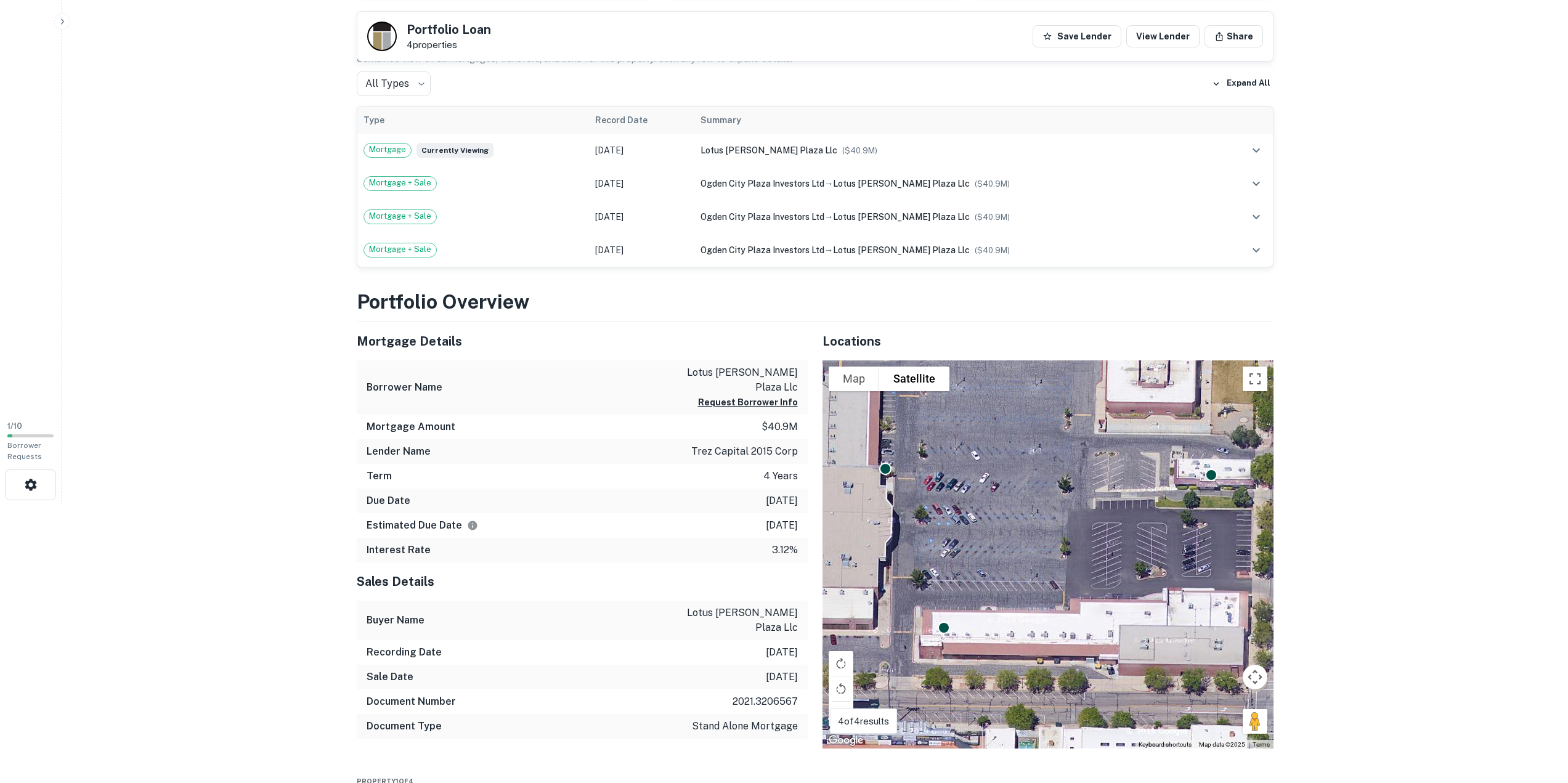
scroll to position [252, 0]
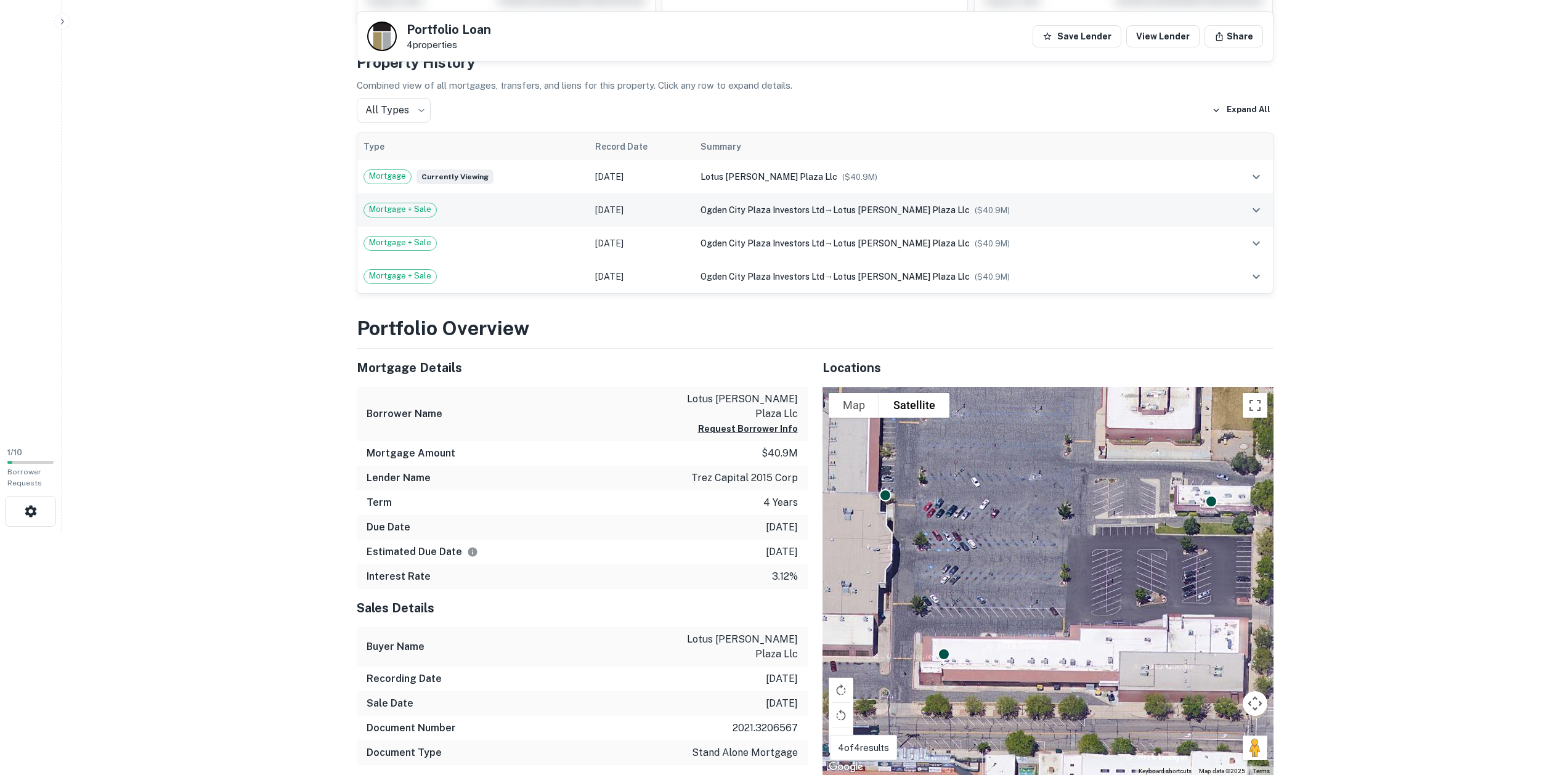
click at [414, 225] on td "Mortgage + Sale" at bounding box center [473, 209] width 231 height 33
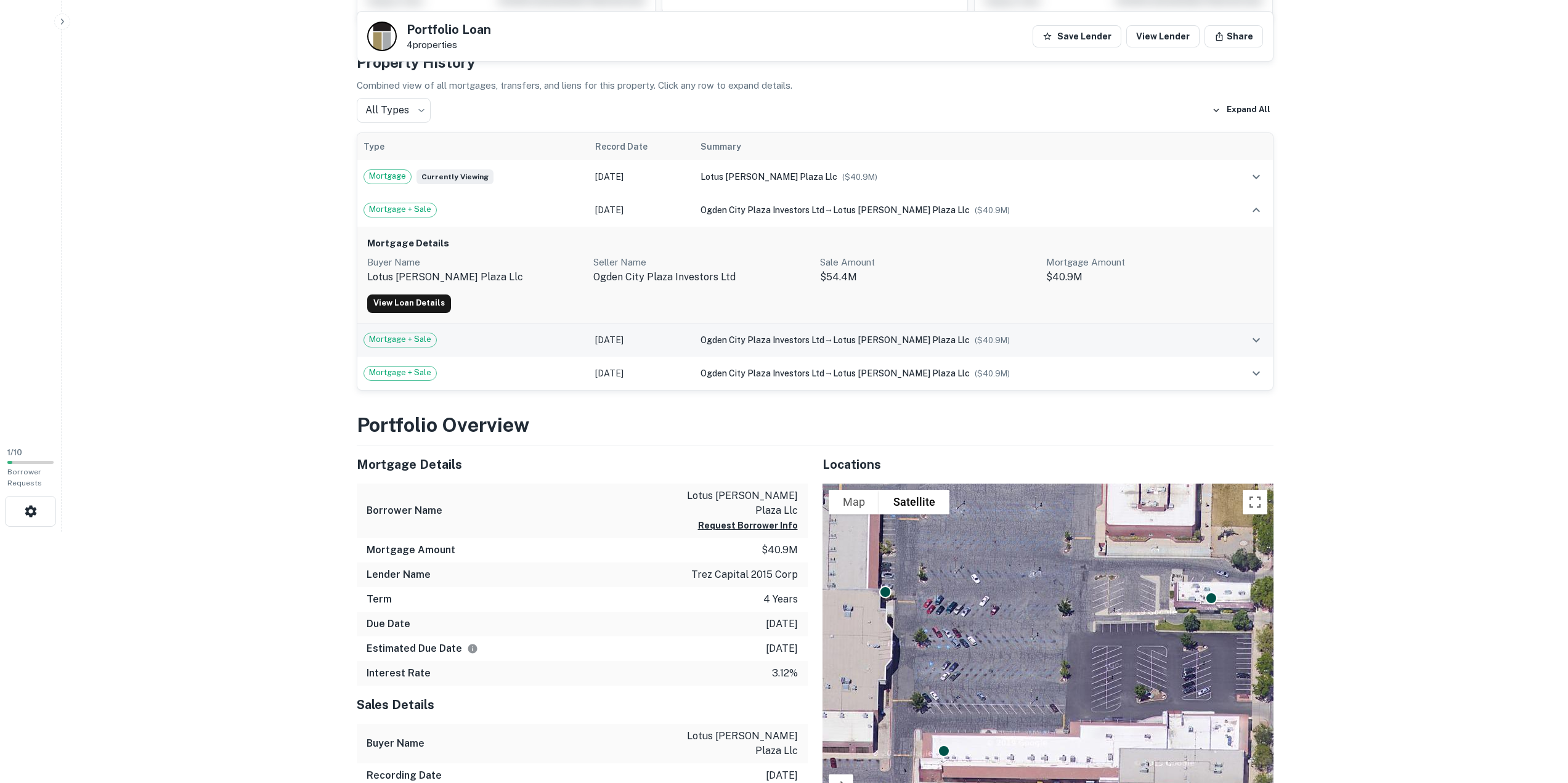
click at [408, 344] on span "Mortgage + Sale" at bounding box center [400, 339] width 72 height 13
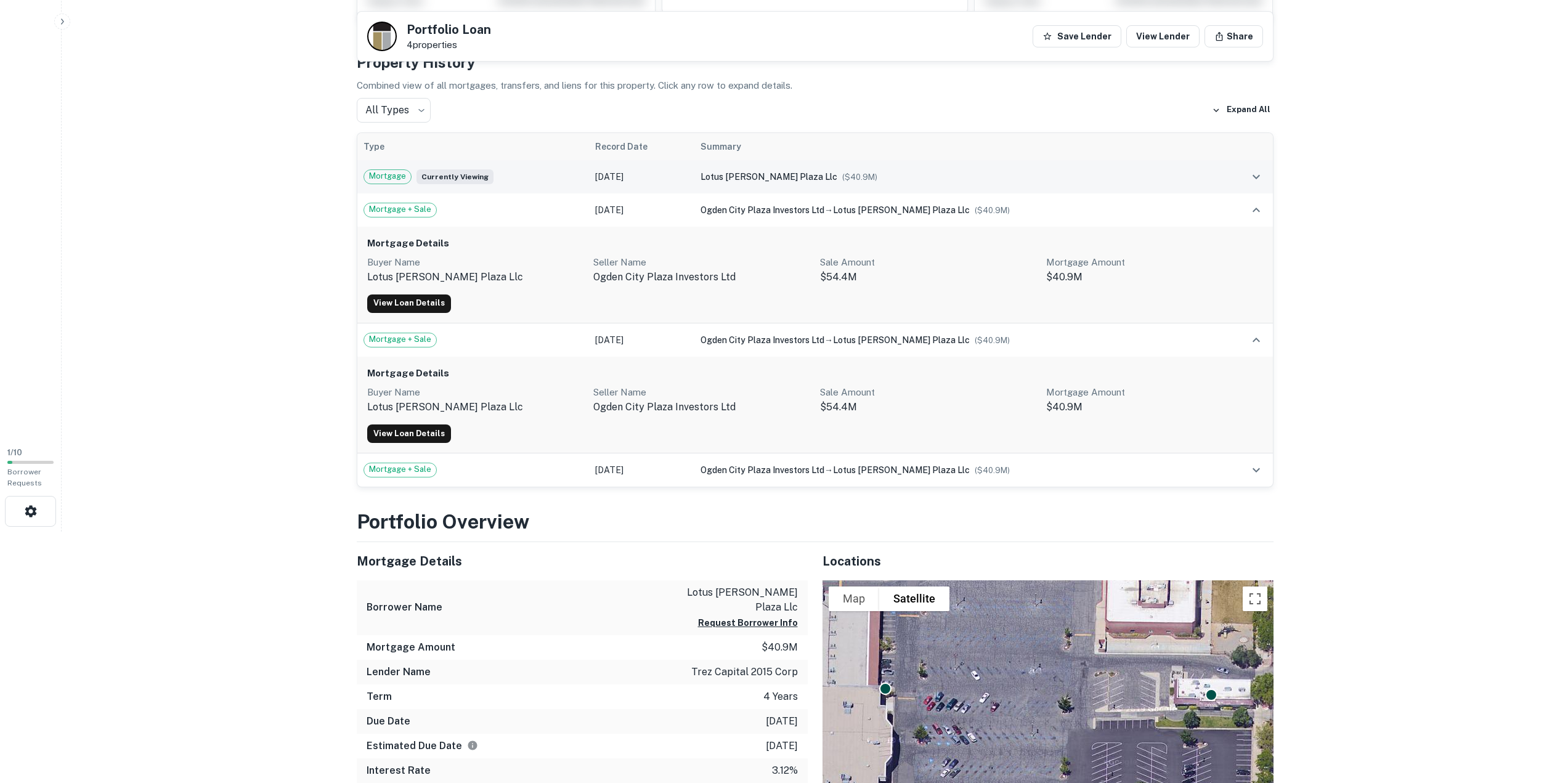
click at [390, 180] on span "Mortgage" at bounding box center [387, 176] width 47 height 13
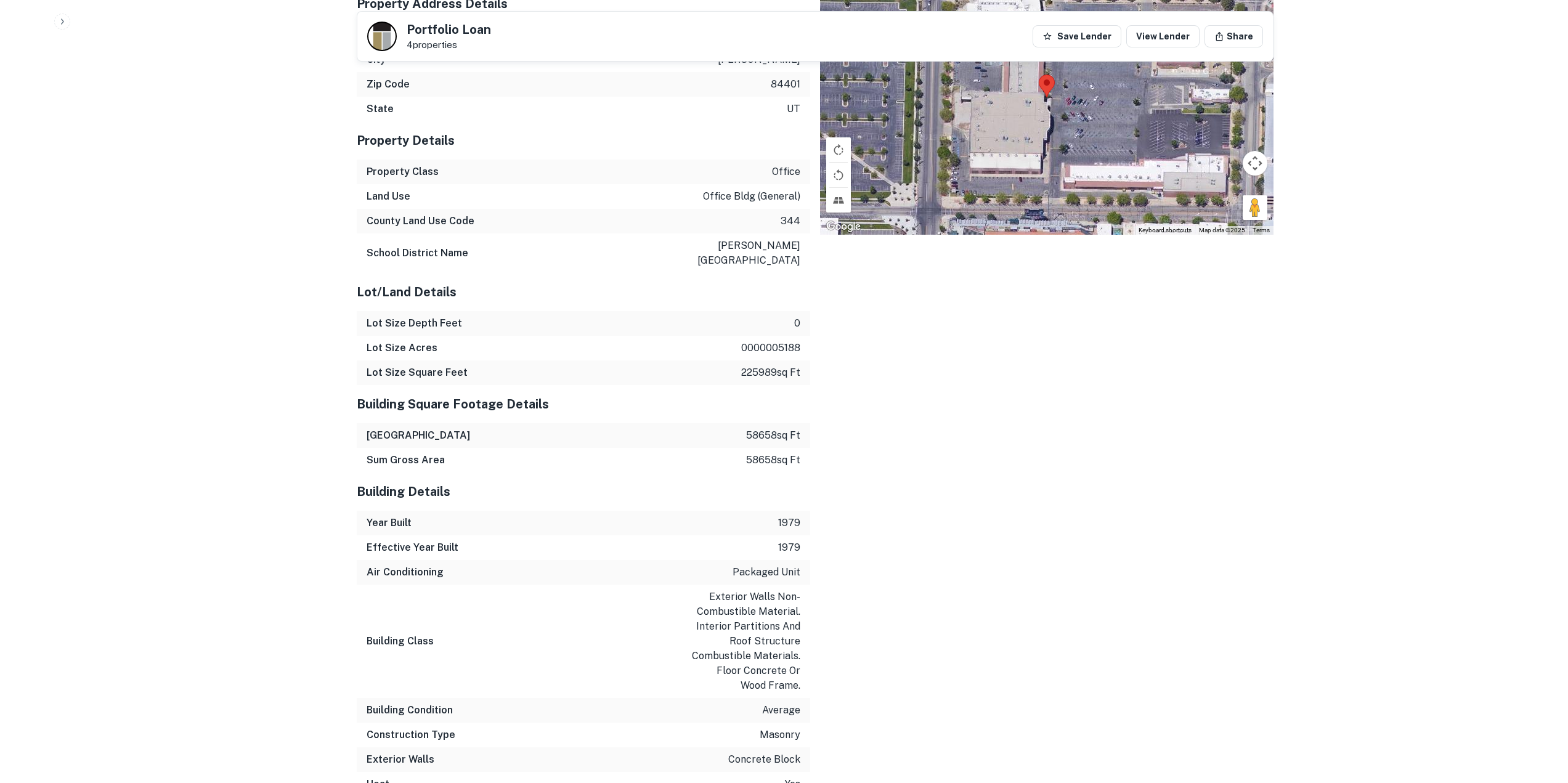
scroll to position [1237, 0]
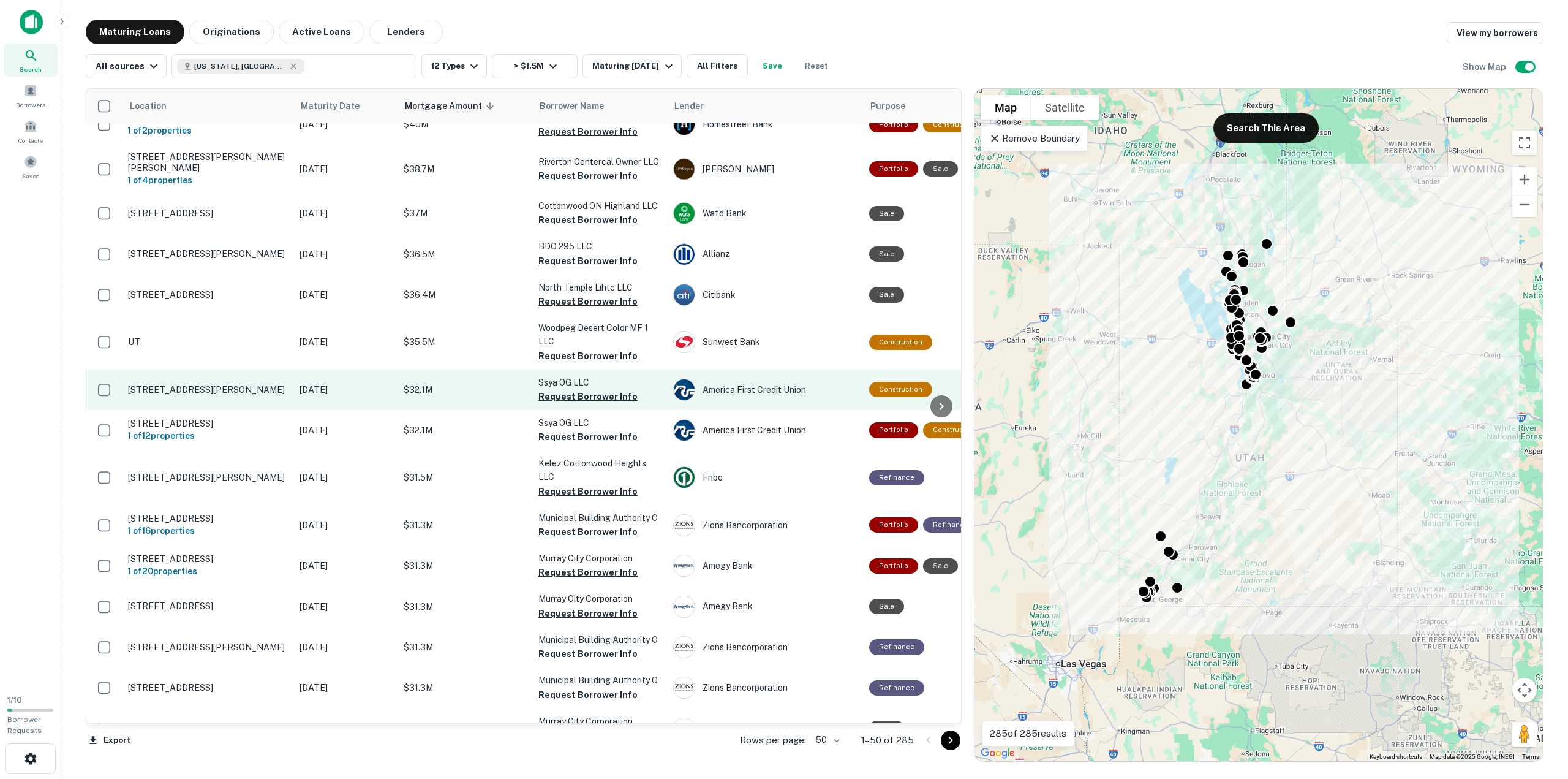
scroll to position [989, 0]
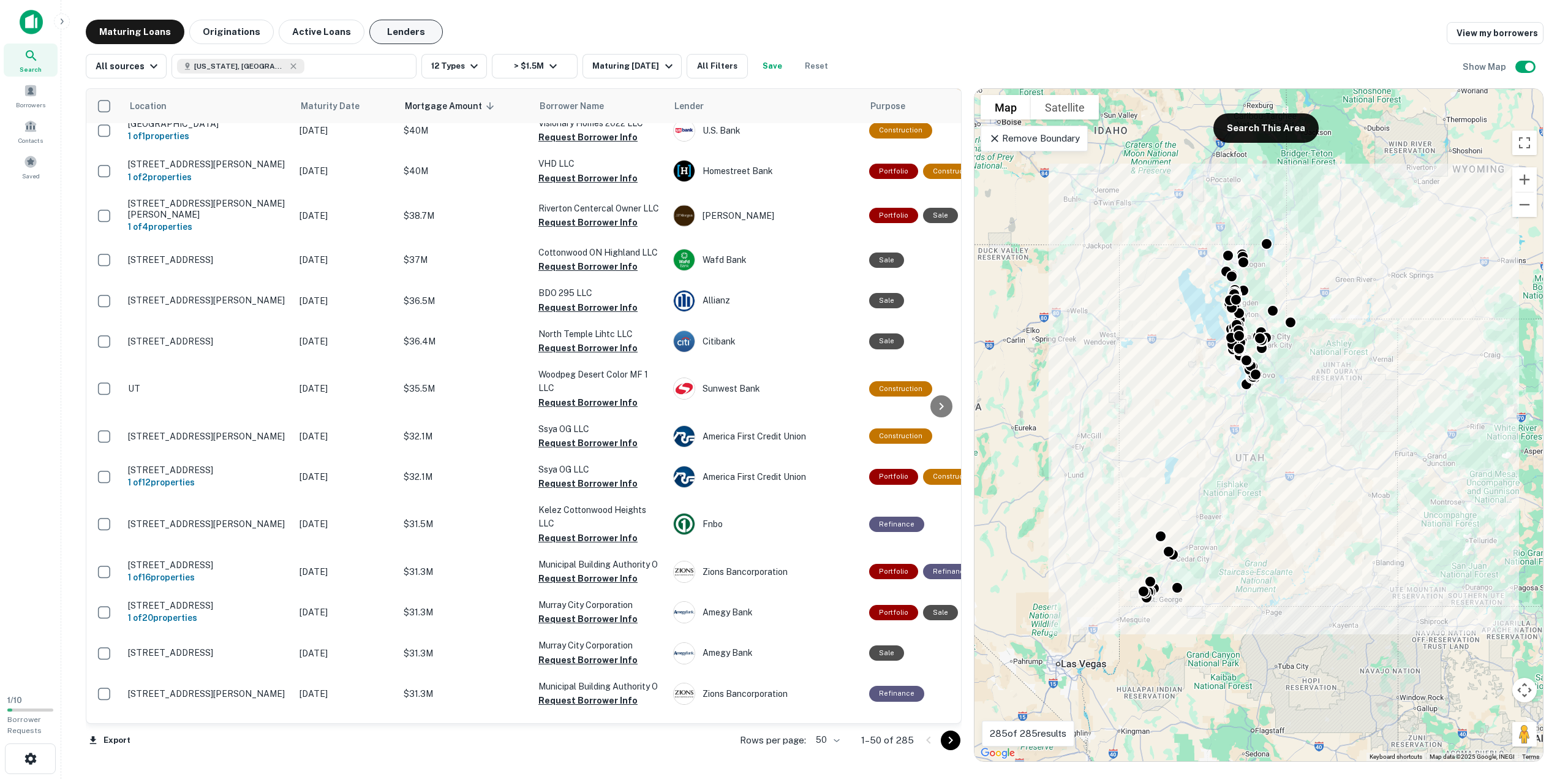
click at [391, 19] on button "Lenders" at bounding box center [405, 31] width 73 height 24
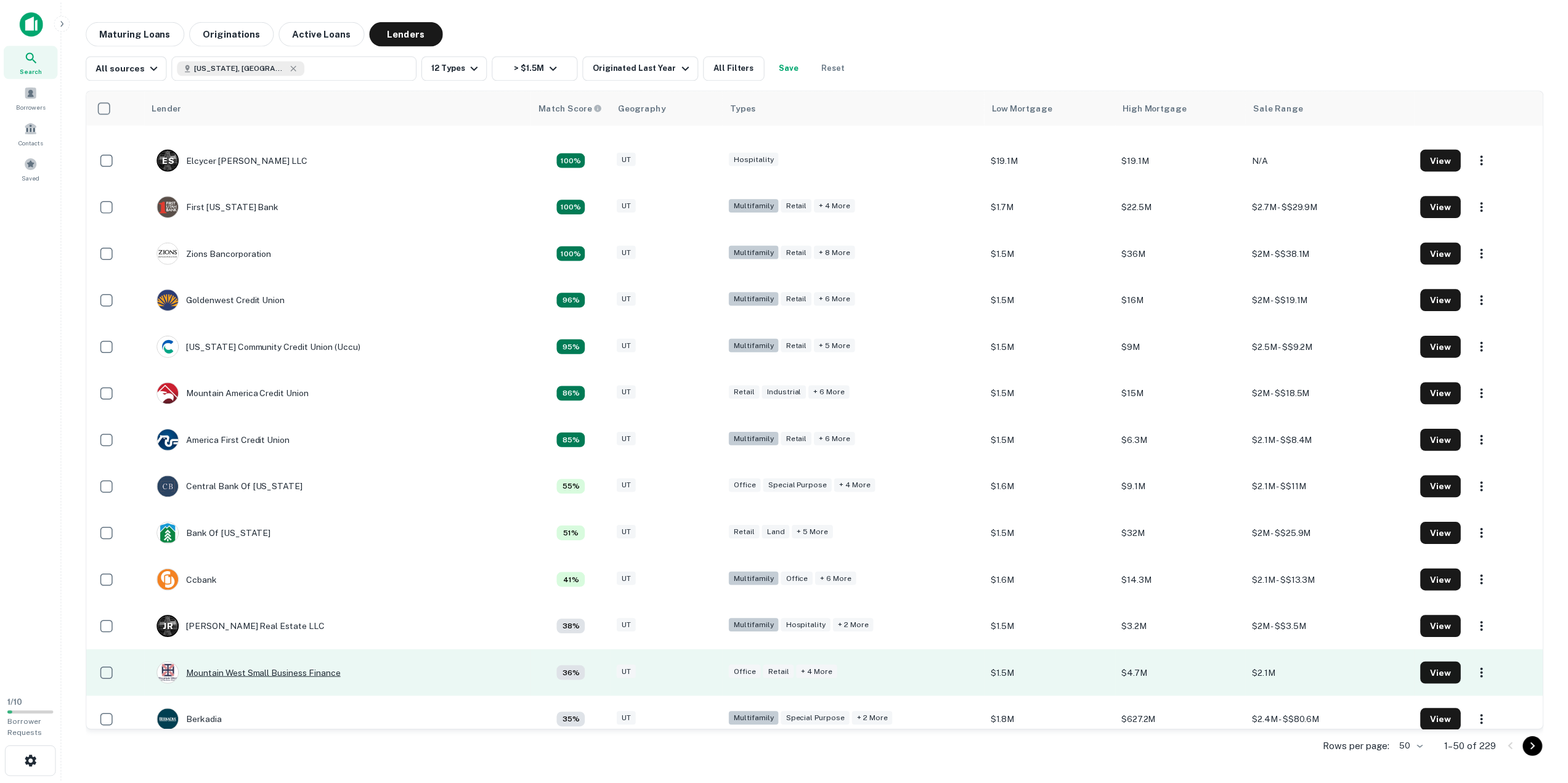
scroll to position [247, 0]
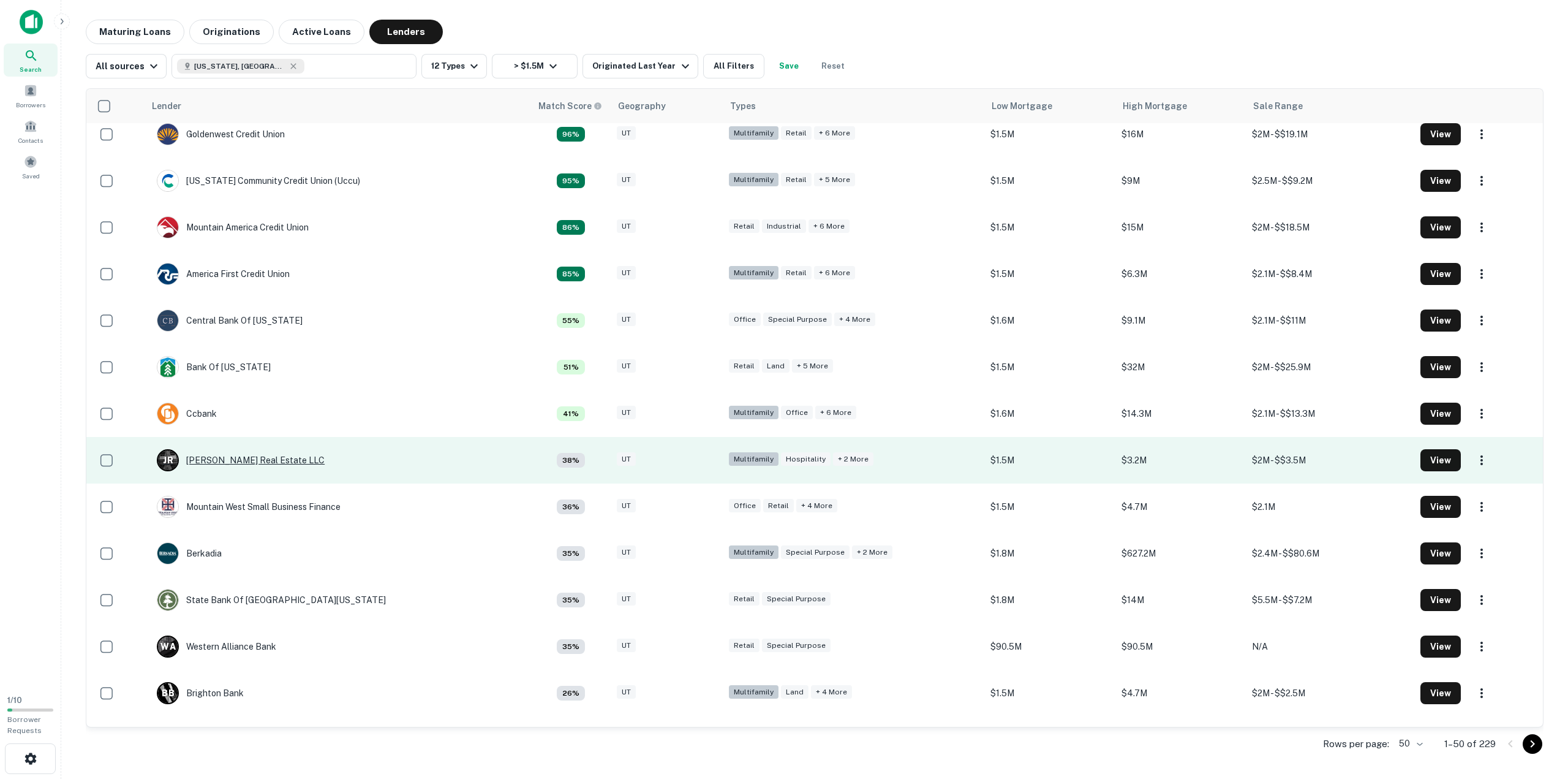
click at [275, 459] on div "J R Jenson Real Estate LLC" at bounding box center [240, 460] width 168 height 22
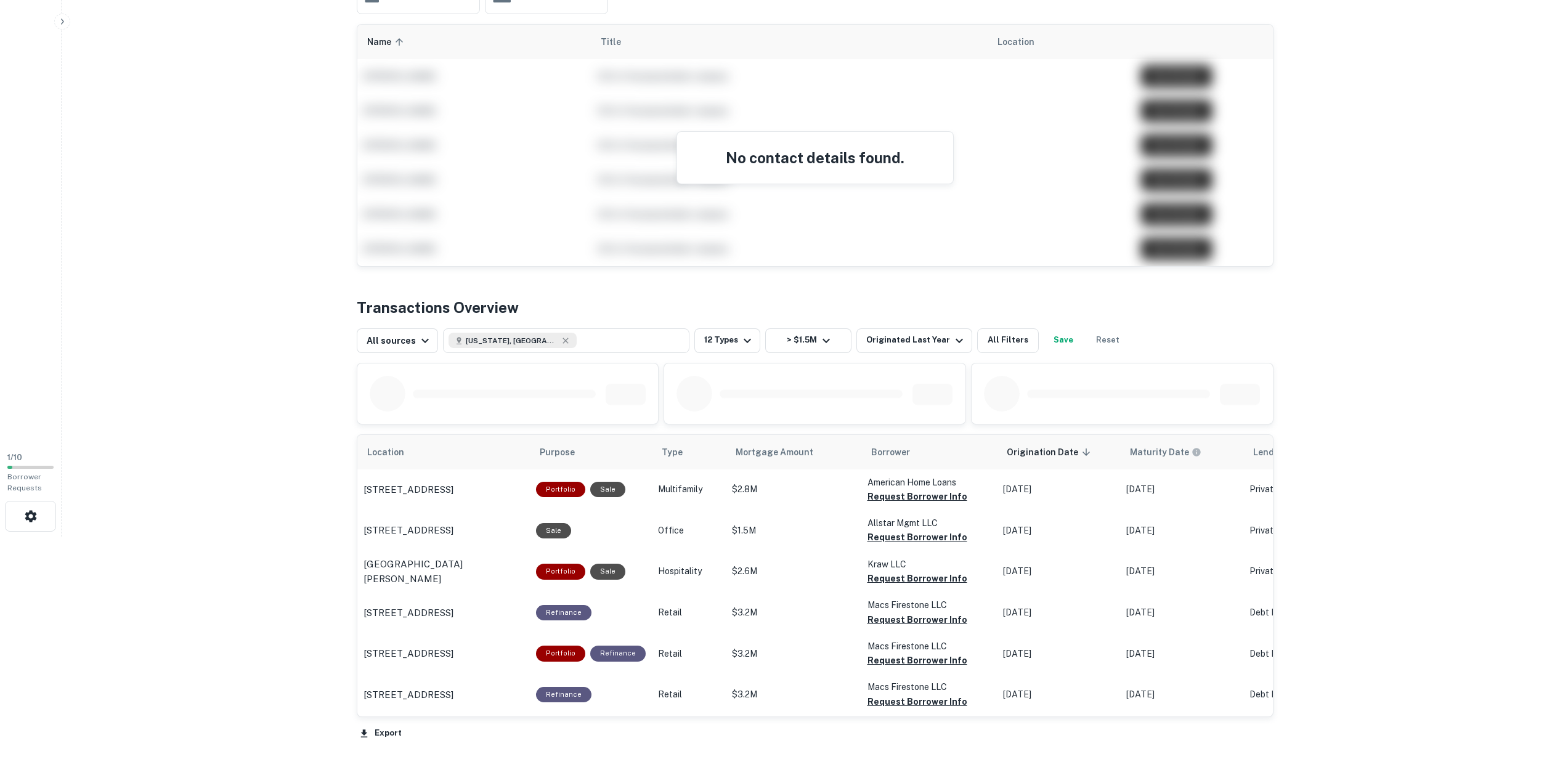
scroll to position [308, 0]
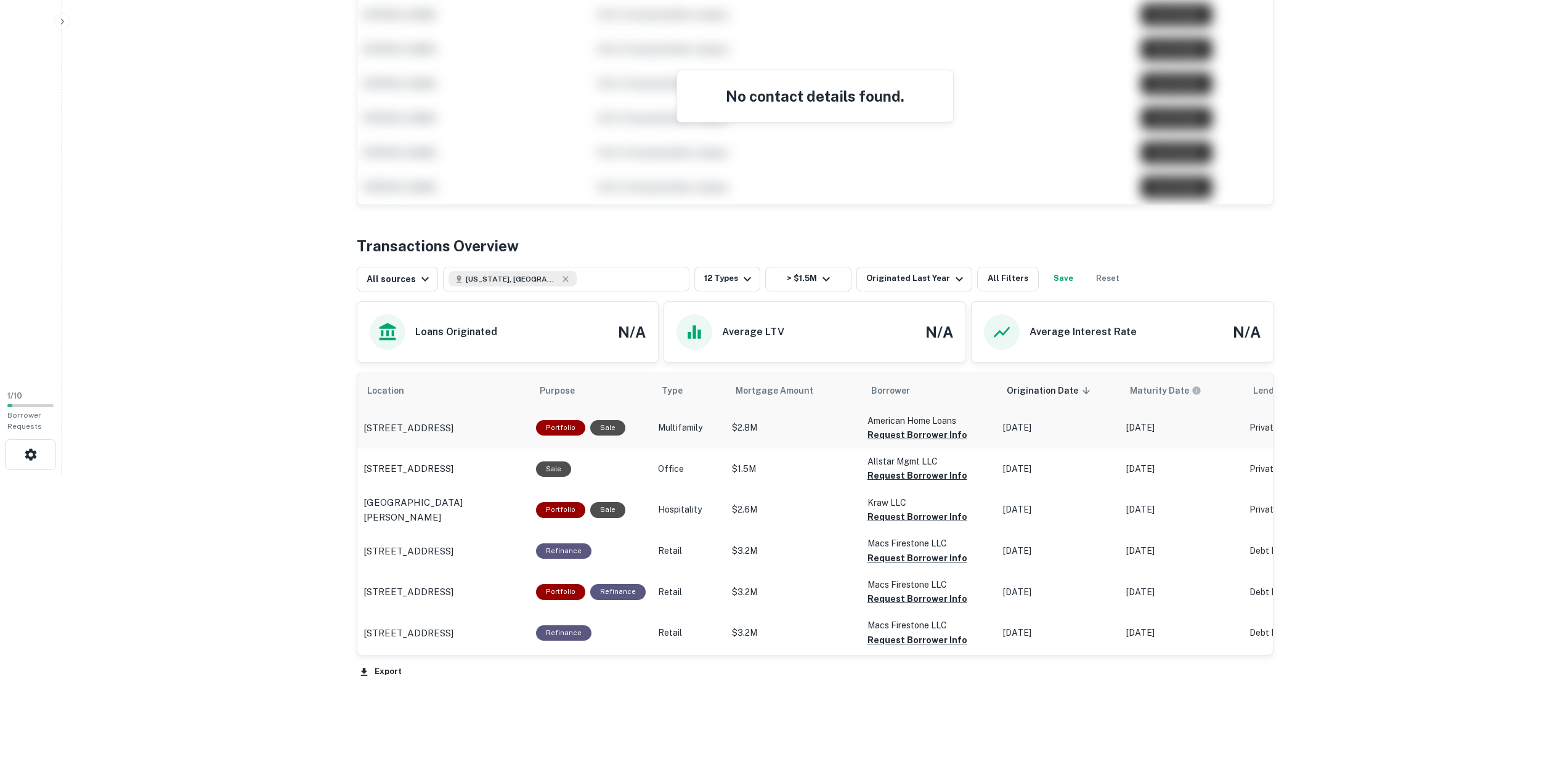
click at [798, 428] on p "$2.8M" at bounding box center [793, 427] width 123 height 13
click at [511, 469] on div "375 S Main St Alpine, UT84004" at bounding box center [443, 469] width 160 height 14
